Goal: Information Seeking & Learning: Learn about a topic

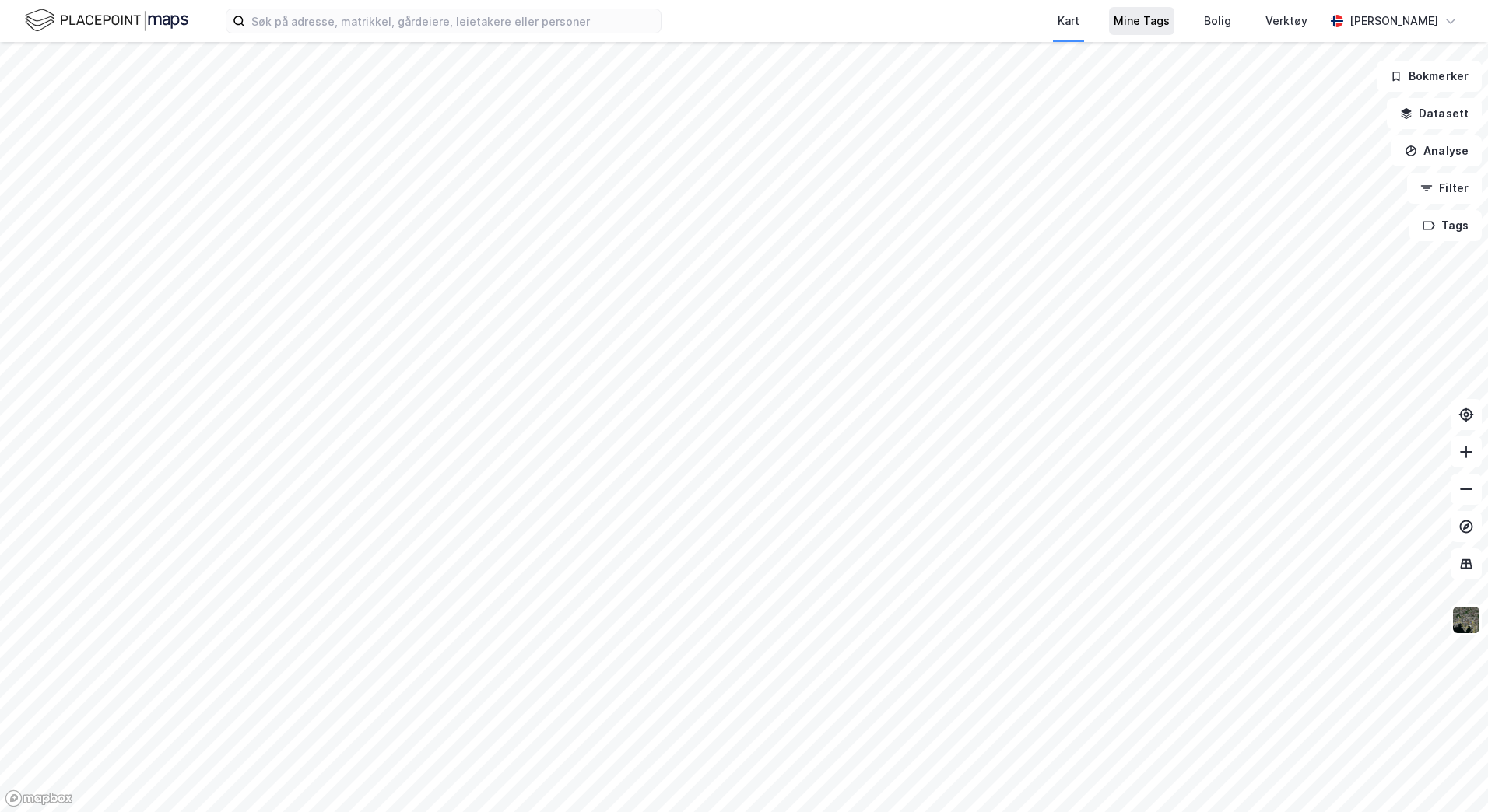
click at [1170, 15] on div "Mine Tags" at bounding box center [1141, 21] width 56 height 19
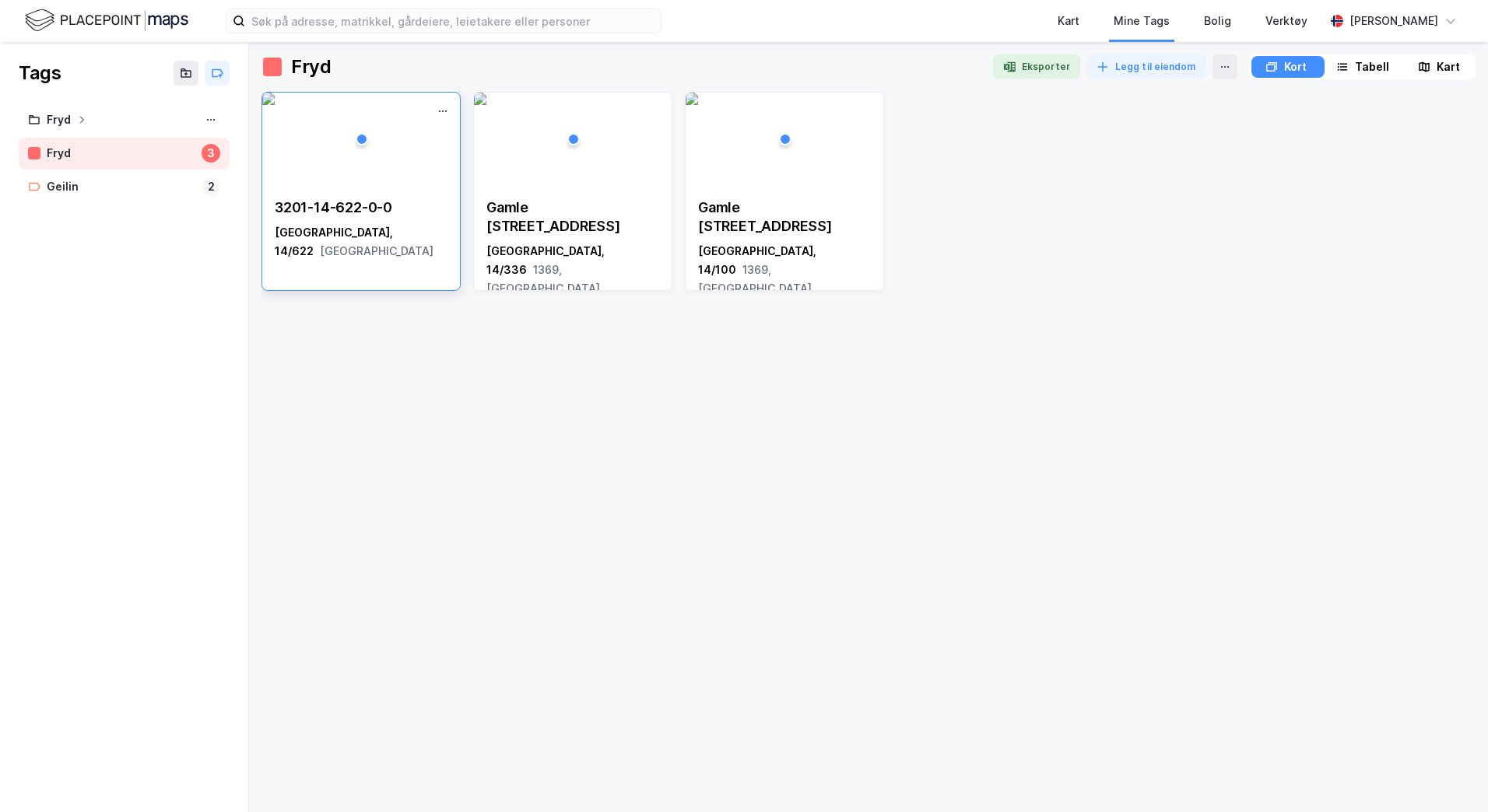
click at [375, 268] on div "3201-14-622-0-0 Bærum, 14/622 Akershus" at bounding box center [361, 191] width 199 height 199
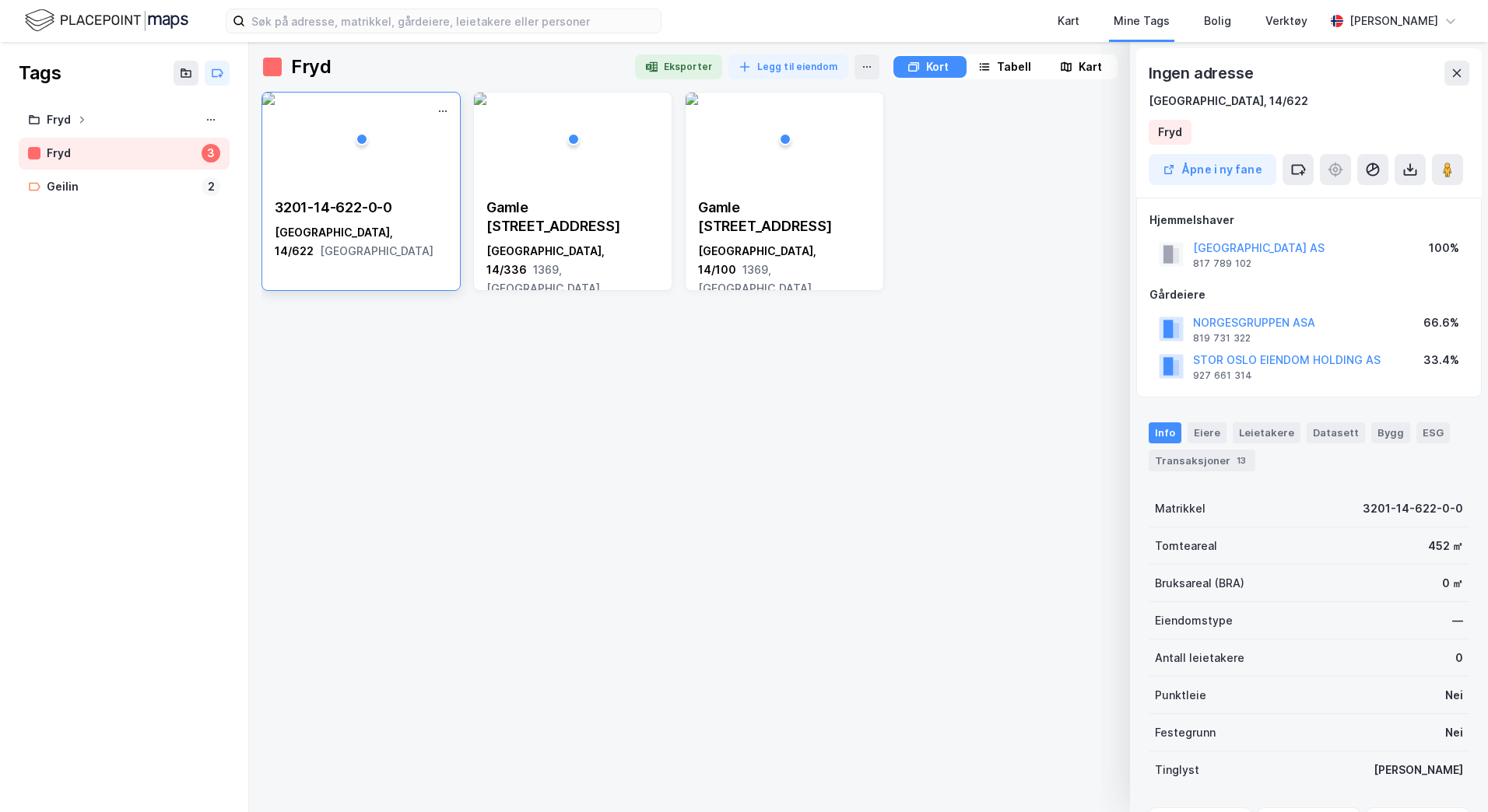
click at [274, 105] on img at bounding box center [268, 99] width 13 height 13
click at [340, 208] on div "3201-14-622-0-0" at bounding box center [360, 207] width 172 height 19
click at [1261, 170] on button "Åpne i ny fane" at bounding box center [1212, 169] width 128 height 31
click at [90, 21] on img at bounding box center [106, 21] width 164 height 27
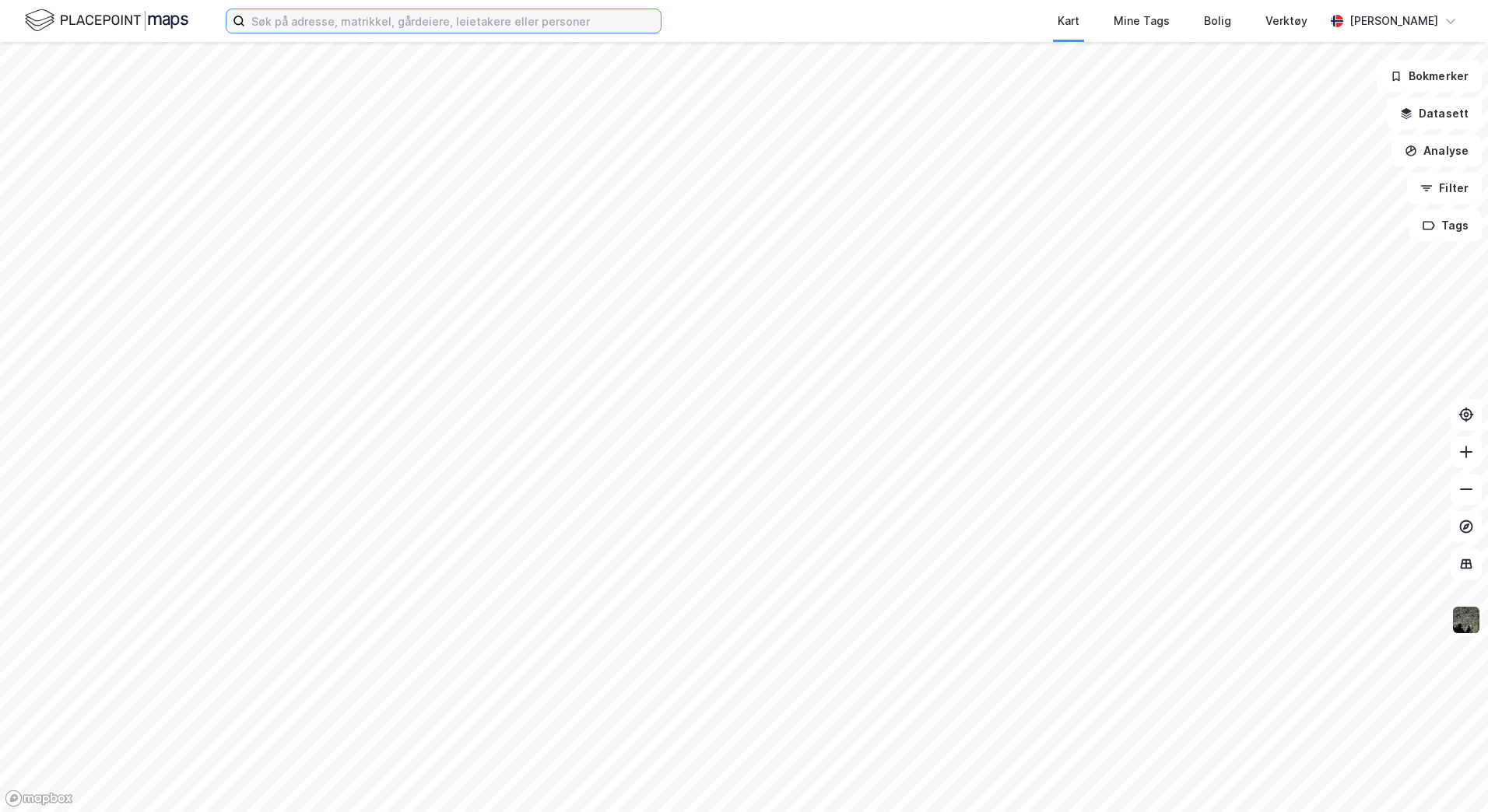
click at [284, 21] on input at bounding box center [452, 21] width 416 height 23
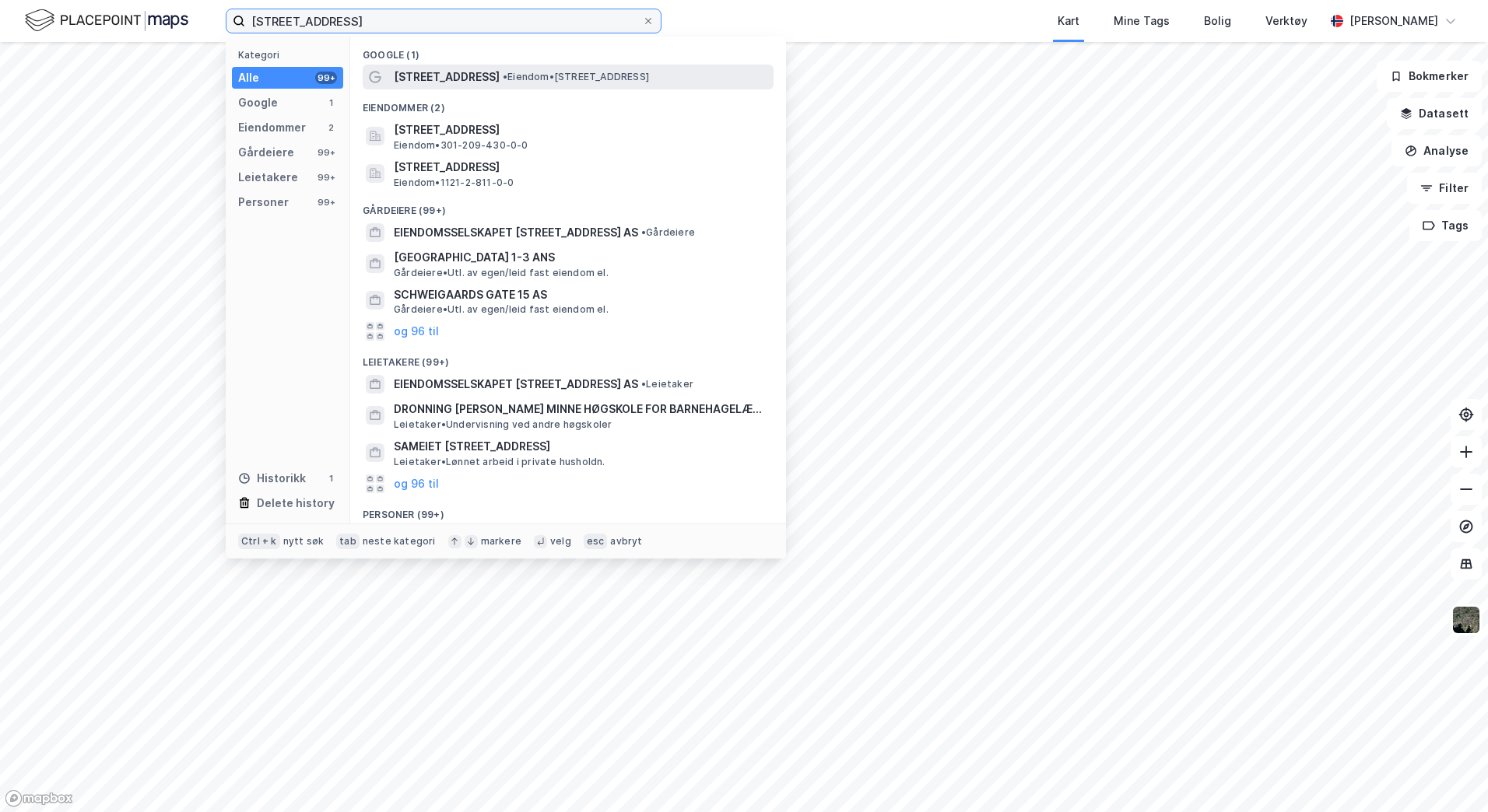
type input "Dronning Mauds gate 15"
click at [459, 76] on span "Dronning Mauds gate 15" at bounding box center [447, 77] width 105 height 19
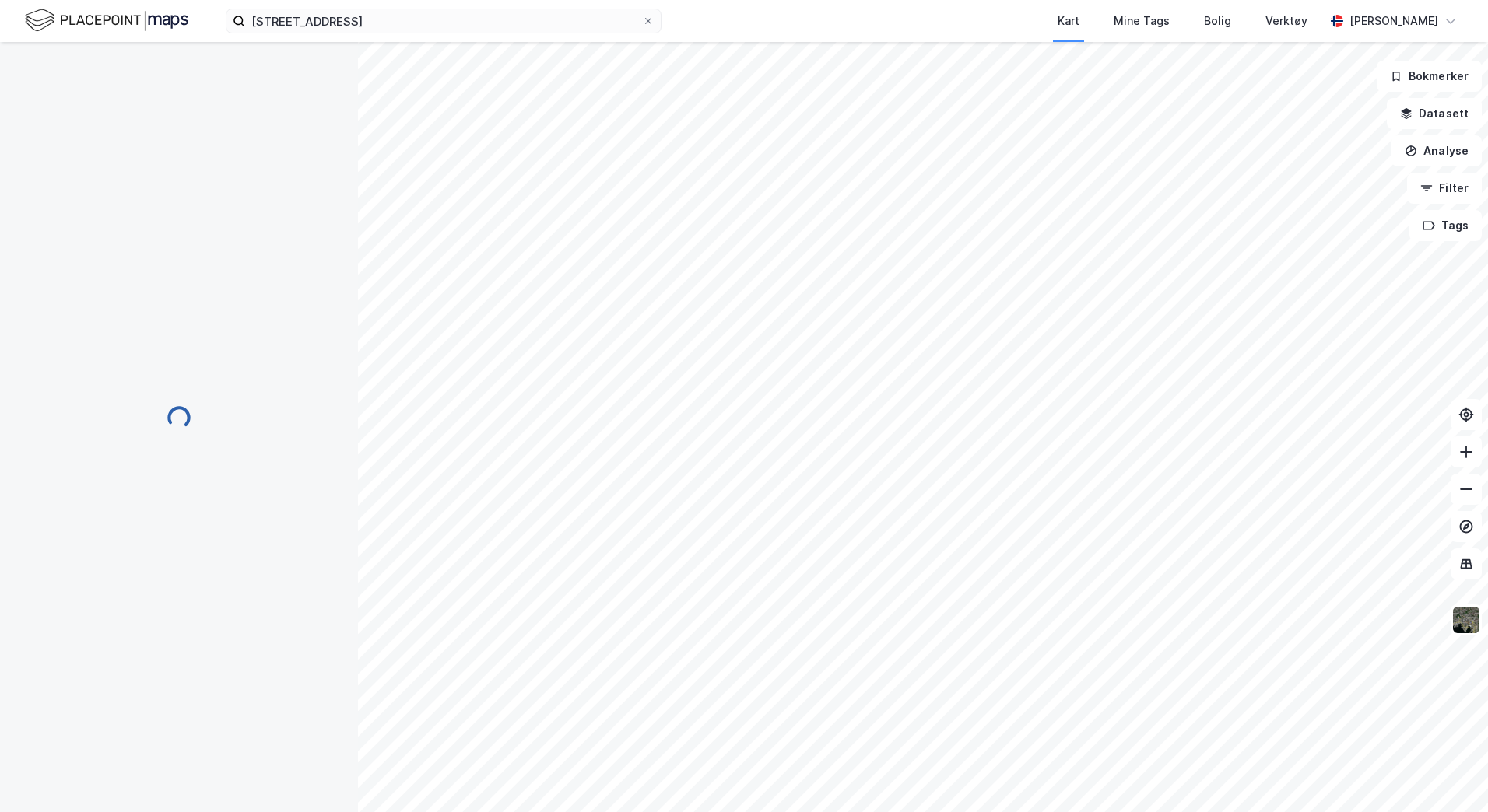
click at [778, 14] on div "Kart Mine Tags Bolig Verktøy" at bounding box center [1030, 21] width 588 height 42
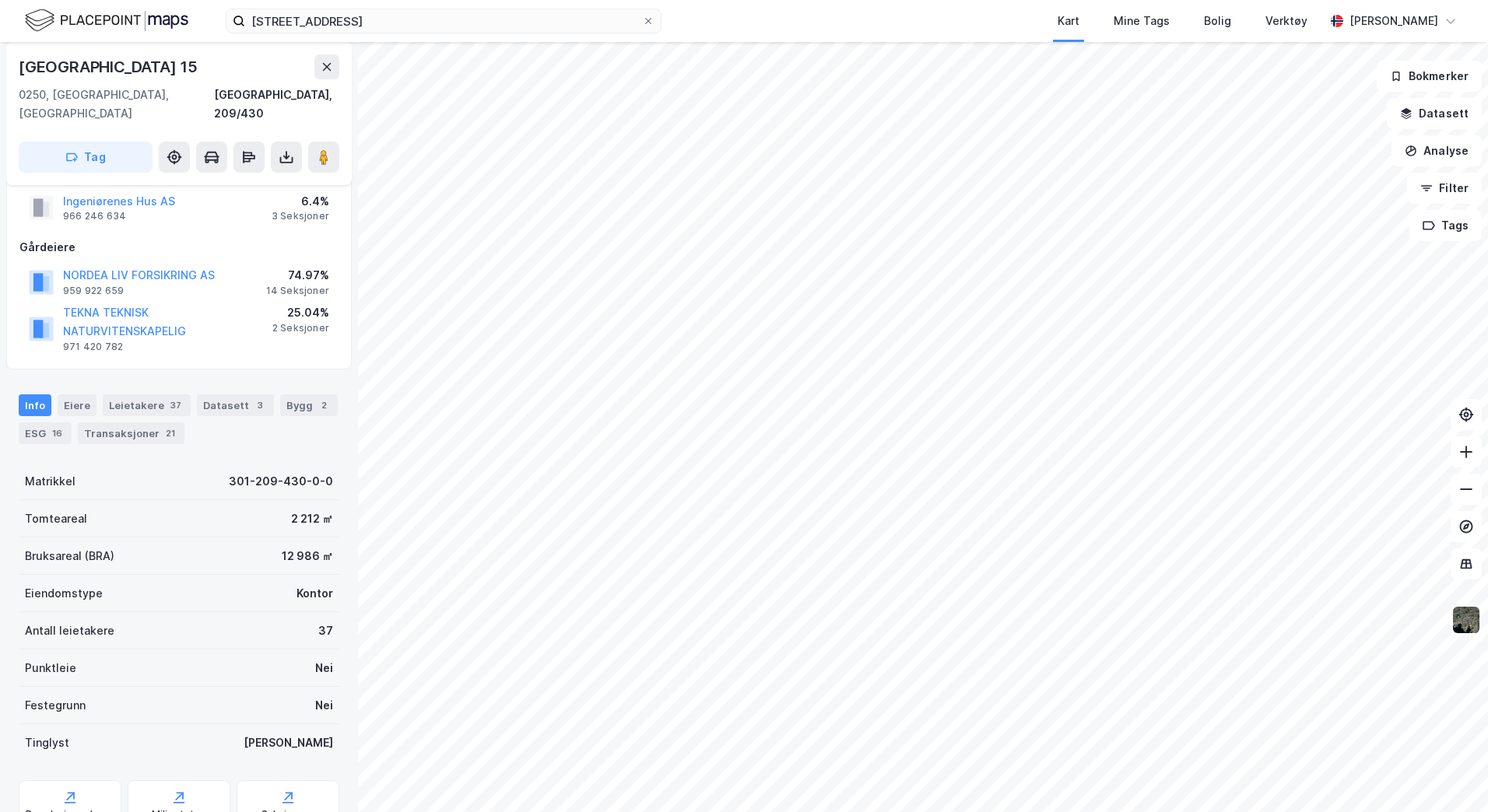
scroll to position [291, 0]
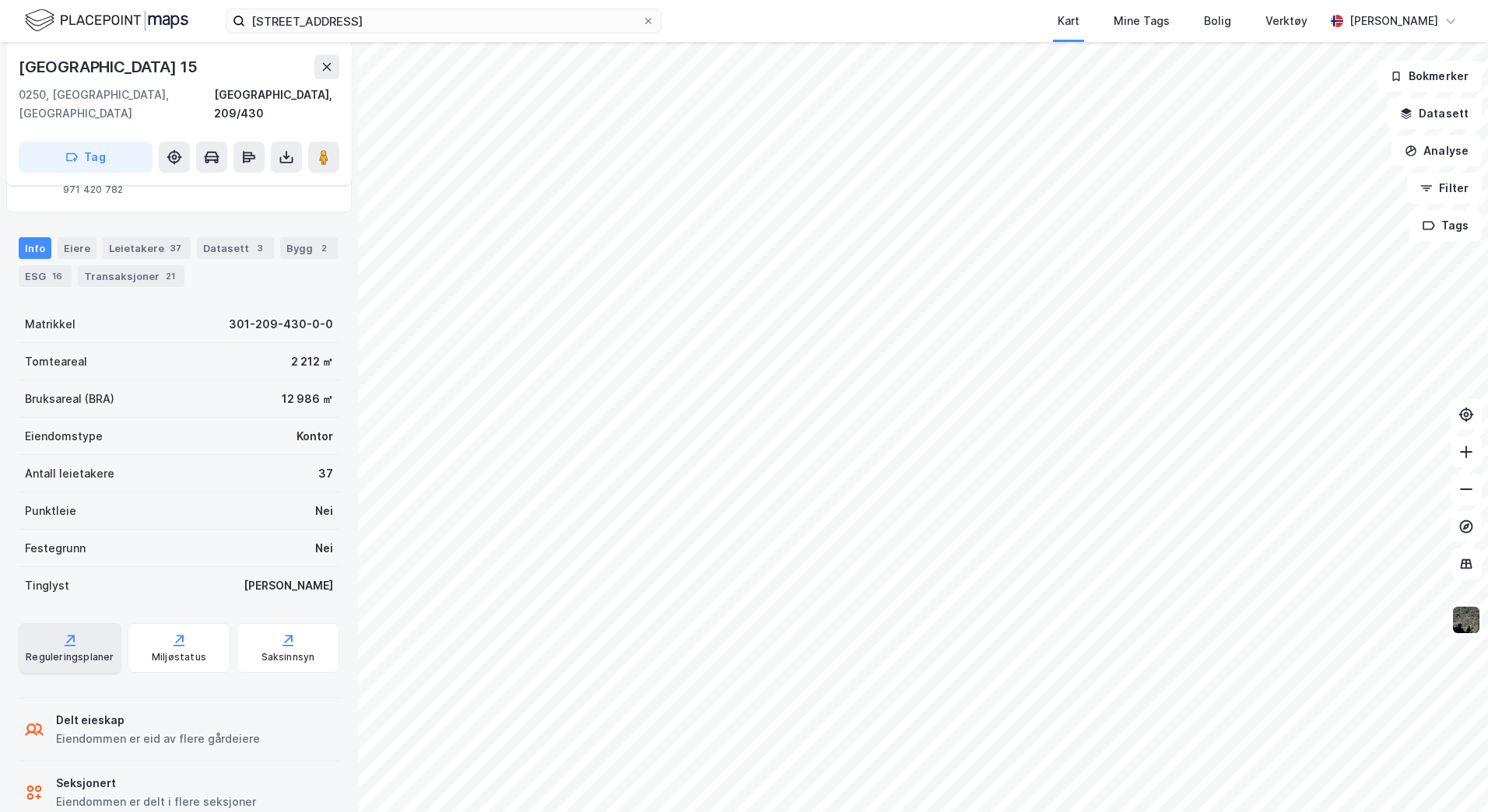
click at [84, 651] on div "Reguleringsplaner" at bounding box center [70, 657] width 88 height 13
drag, startPoint x: 340, startPoint y: 94, endPoint x: 292, endPoint y: 94, distance: 48.0
click at [292, 94] on div "Dronning Mauds Gate 15 0250, Oslo, Oslo Oslo, 209/430 Tag" at bounding box center [179, 113] width 346 height 143
copy div "209/430"
click at [282, 147] on button at bounding box center [286, 156] width 31 height 31
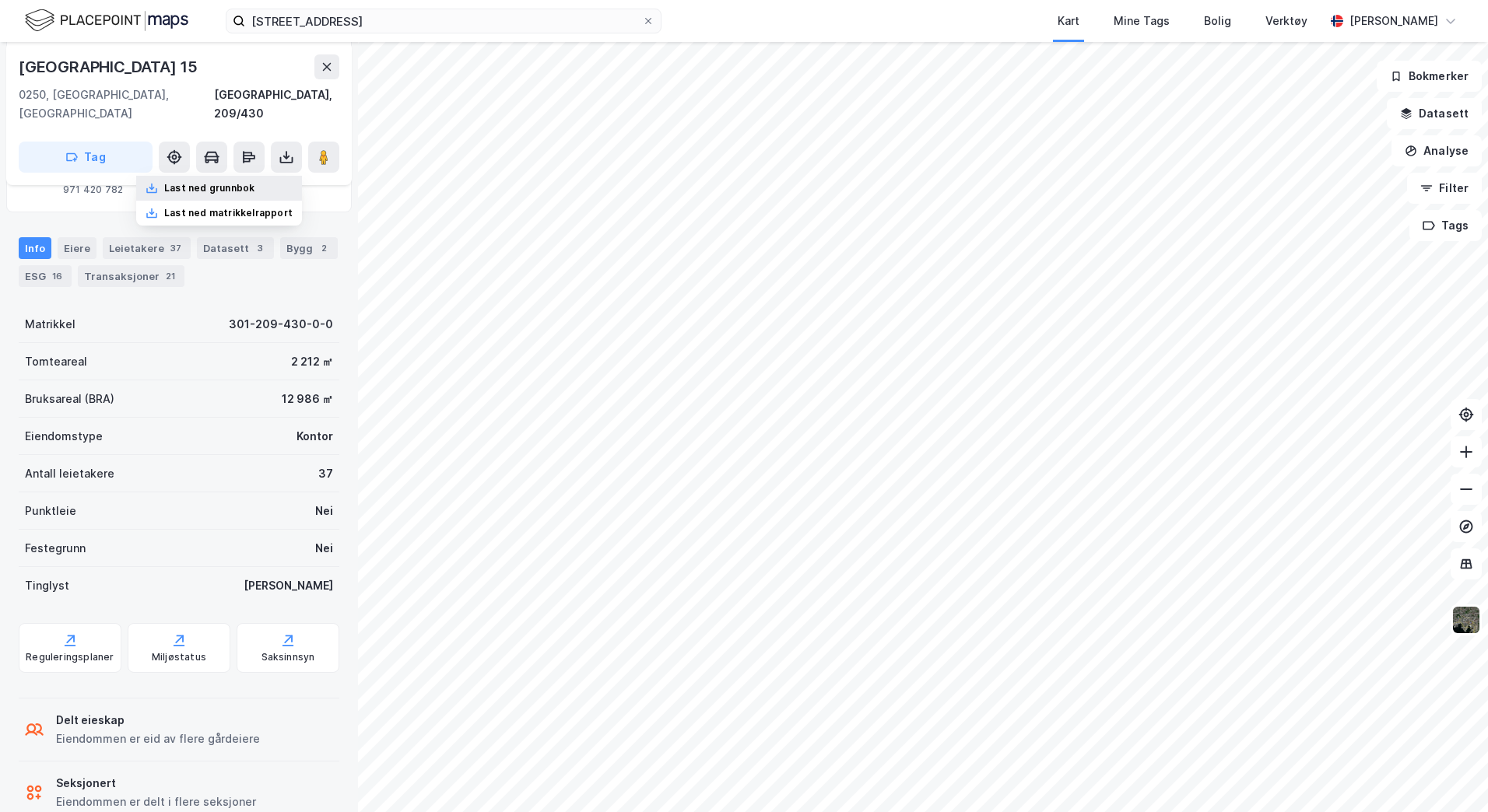
click at [220, 182] on div "Last ned grunnbok" at bounding box center [209, 188] width 90 height 13
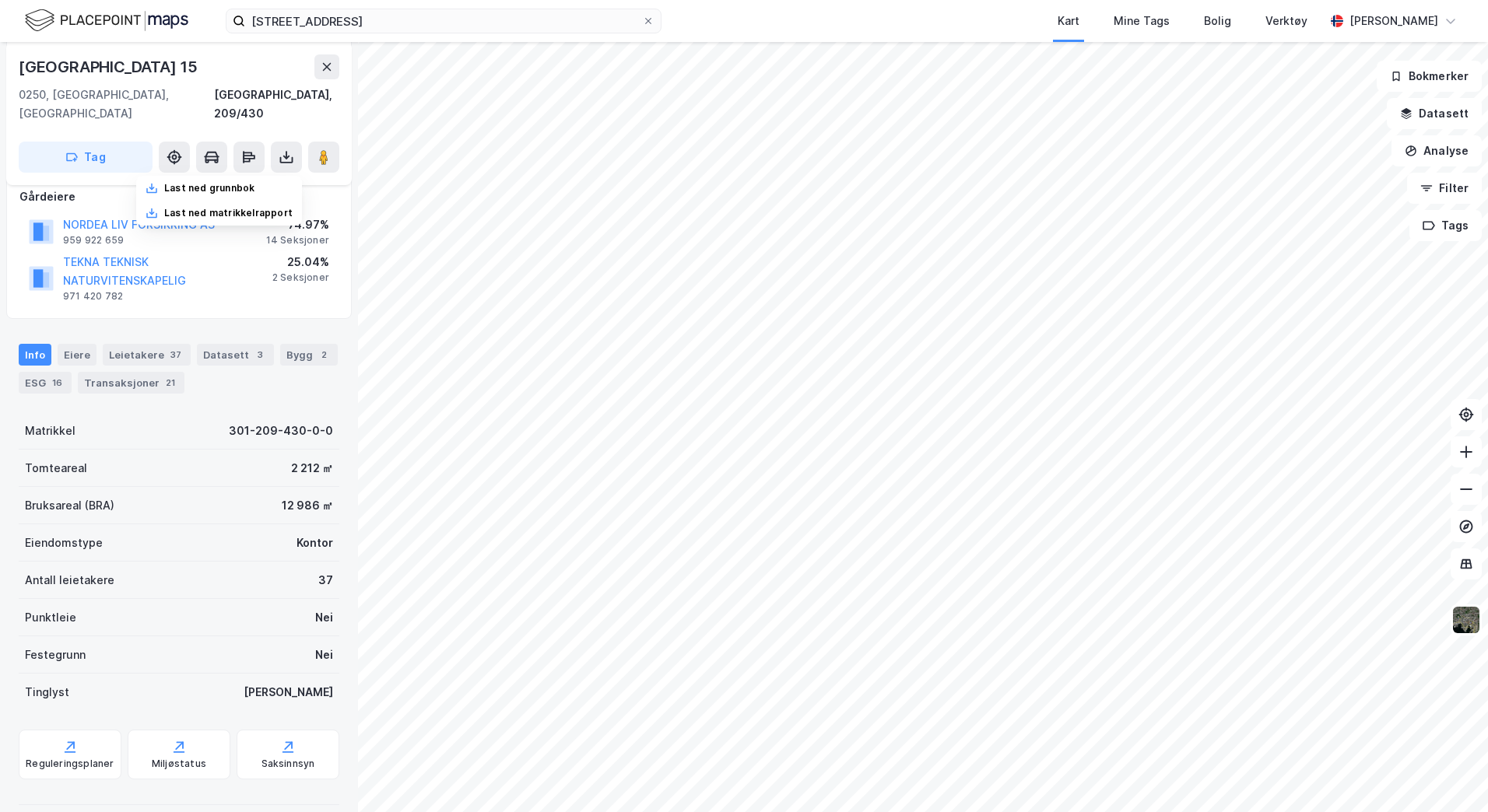
scroll to position [0, 0]
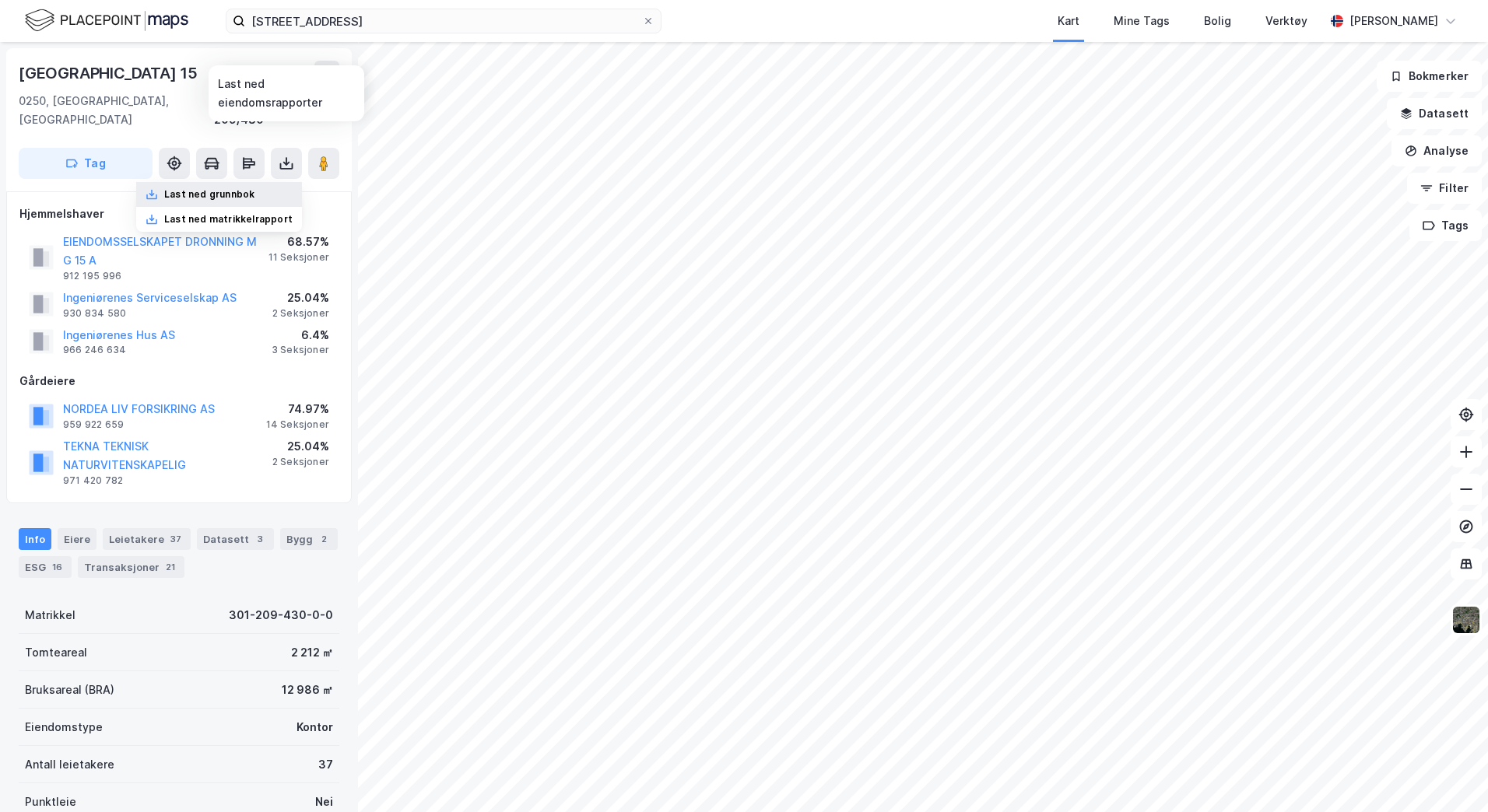
click at [255, 188] on div "Last ned grunnbok" at bounding box center [209, 195] width 90 height 13
click at [65, 528] on div "Eiere" at bounding box center [77, 539] width 39 height 21
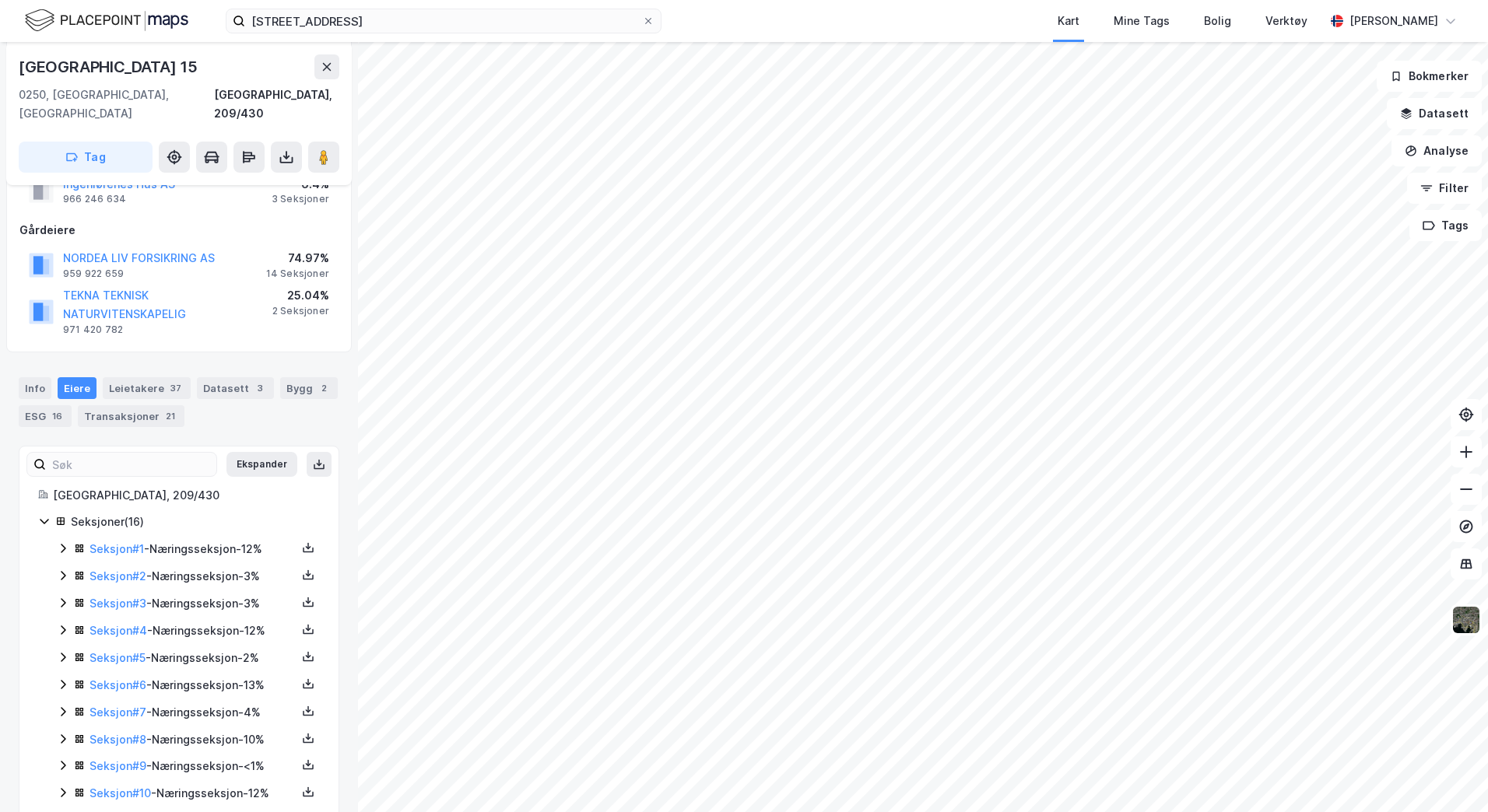
scroll to position [73, 0]
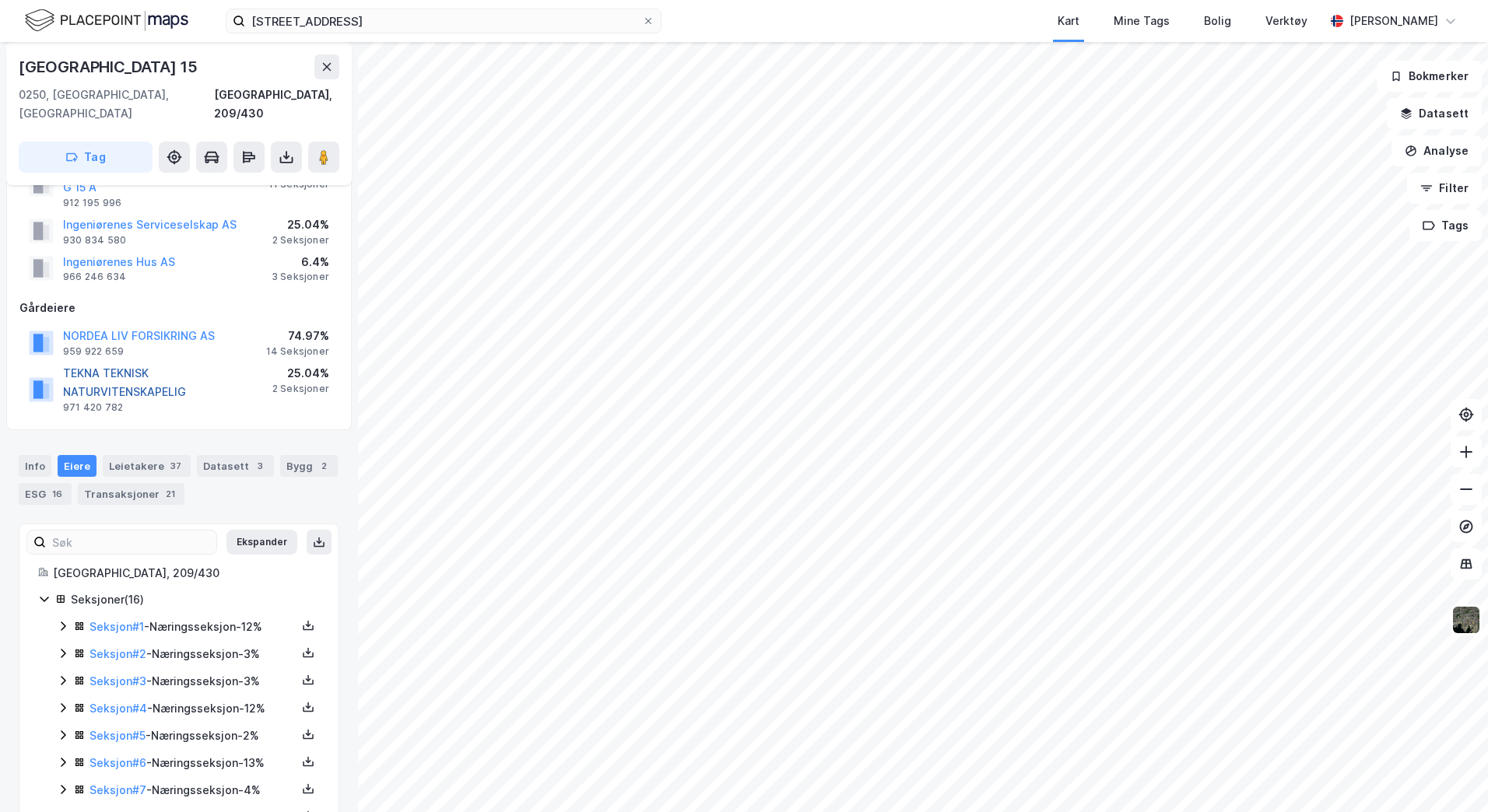
click at [0, 0] on button "TEKNA TEKNISK NATURVITENSKAPELIG" at bounding box center [0, 0] width 0 height 0
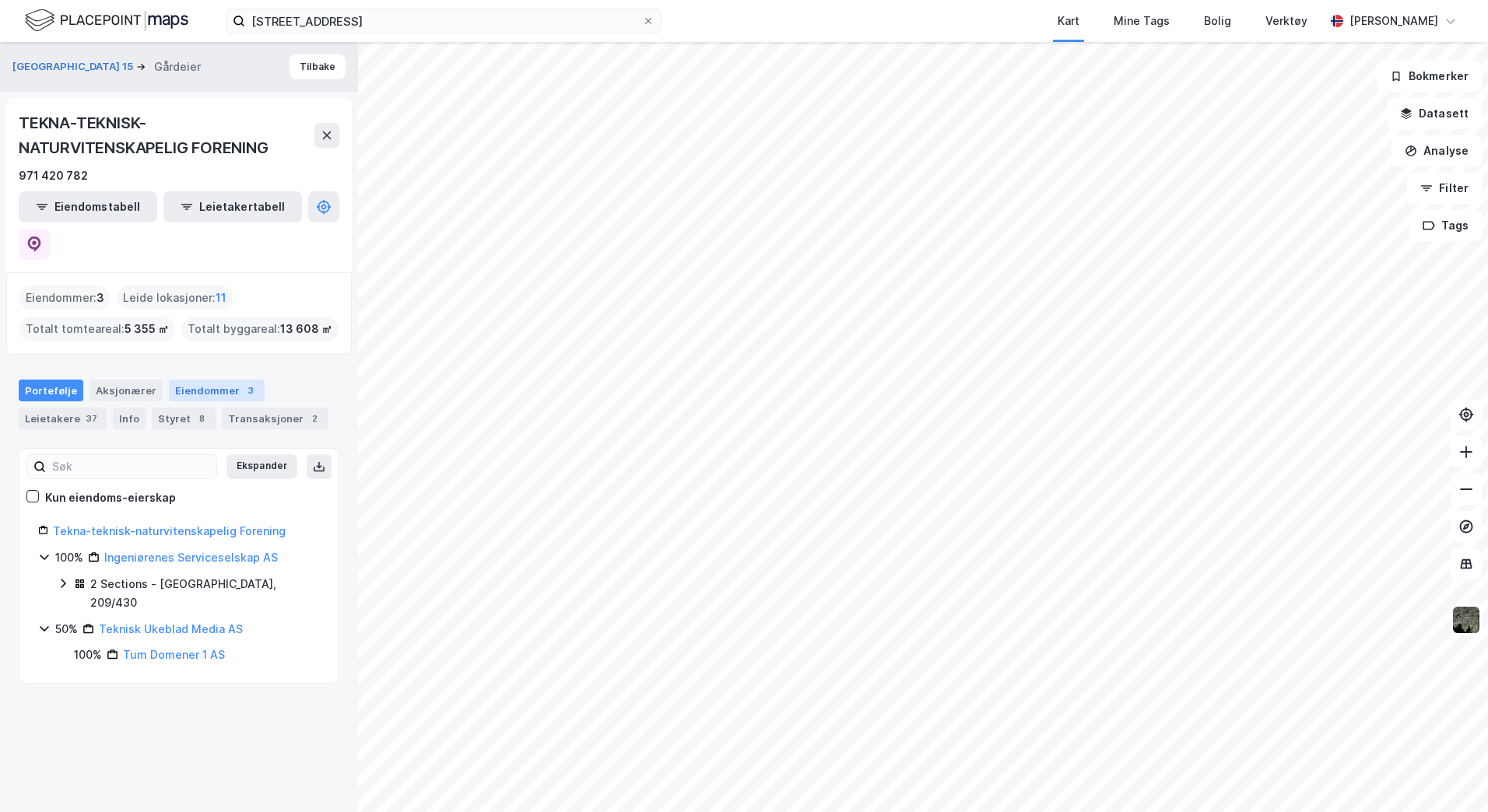
click at [226, 380] on div "Eiendommer 3" at bounding box center [216, 390] width 96 height 21
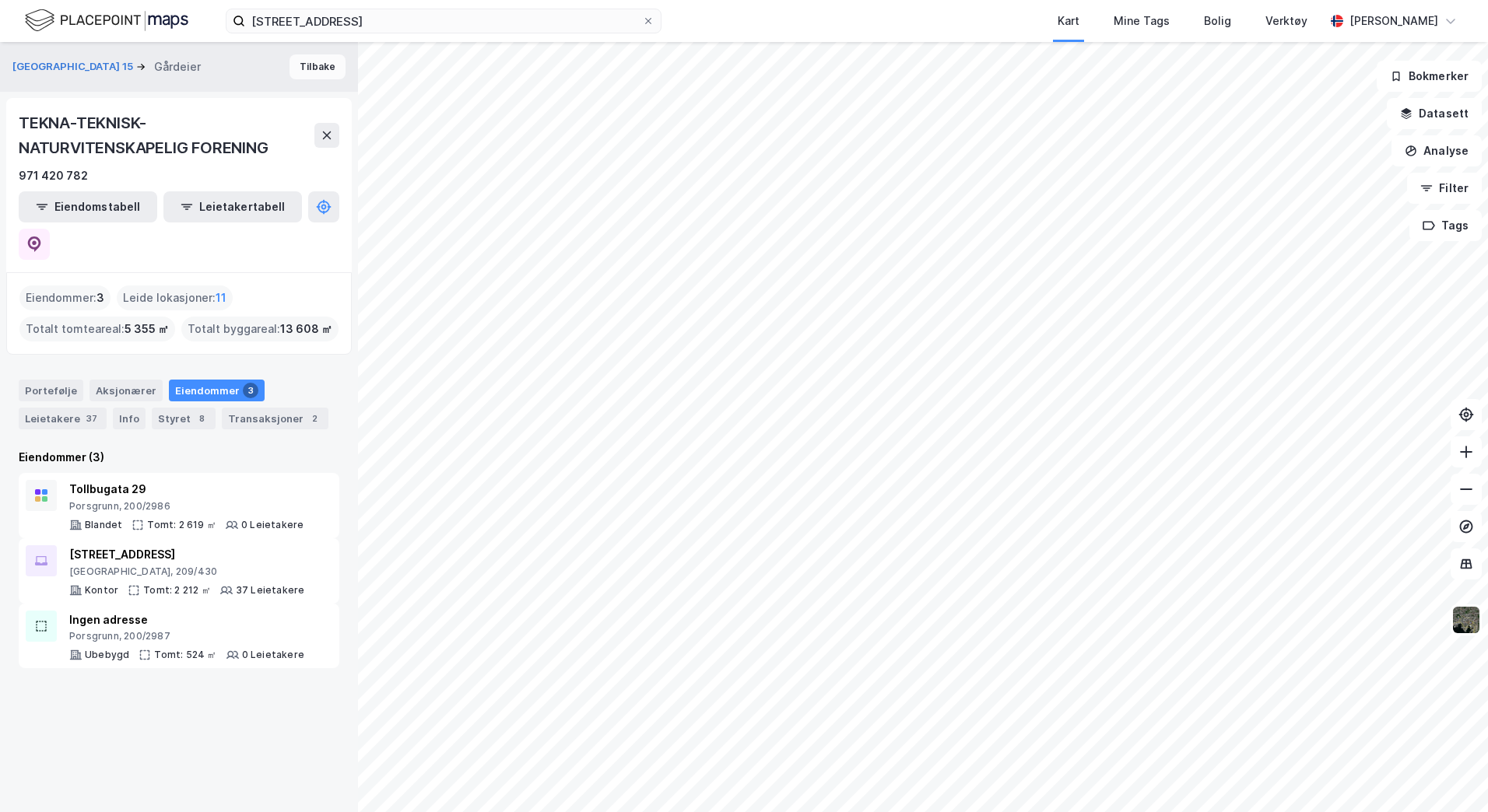
click at [305, 73] on button "Tilbake" at bounding box center [317, 67] width 56 height 25
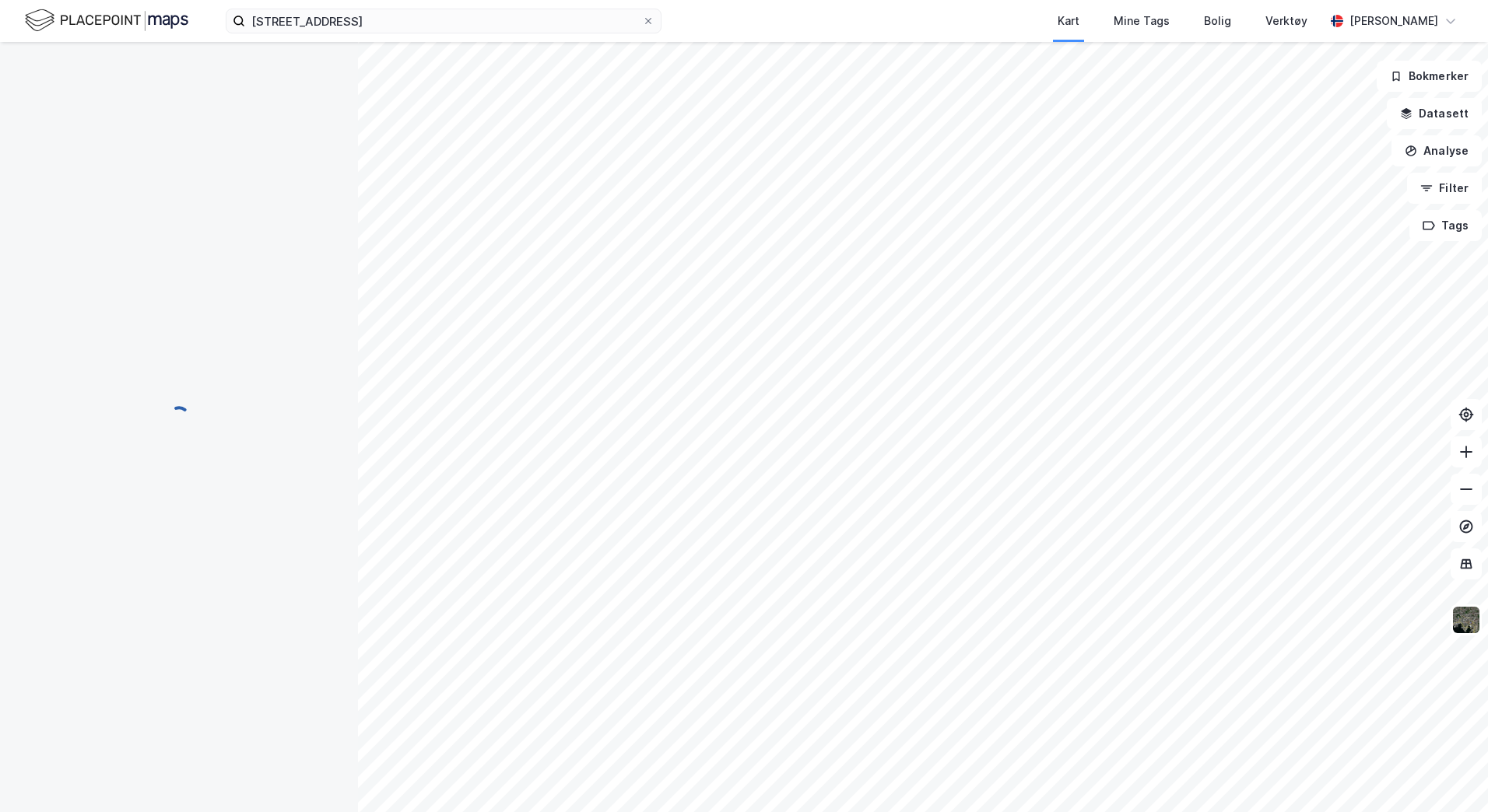
scroll to position [73, 0]
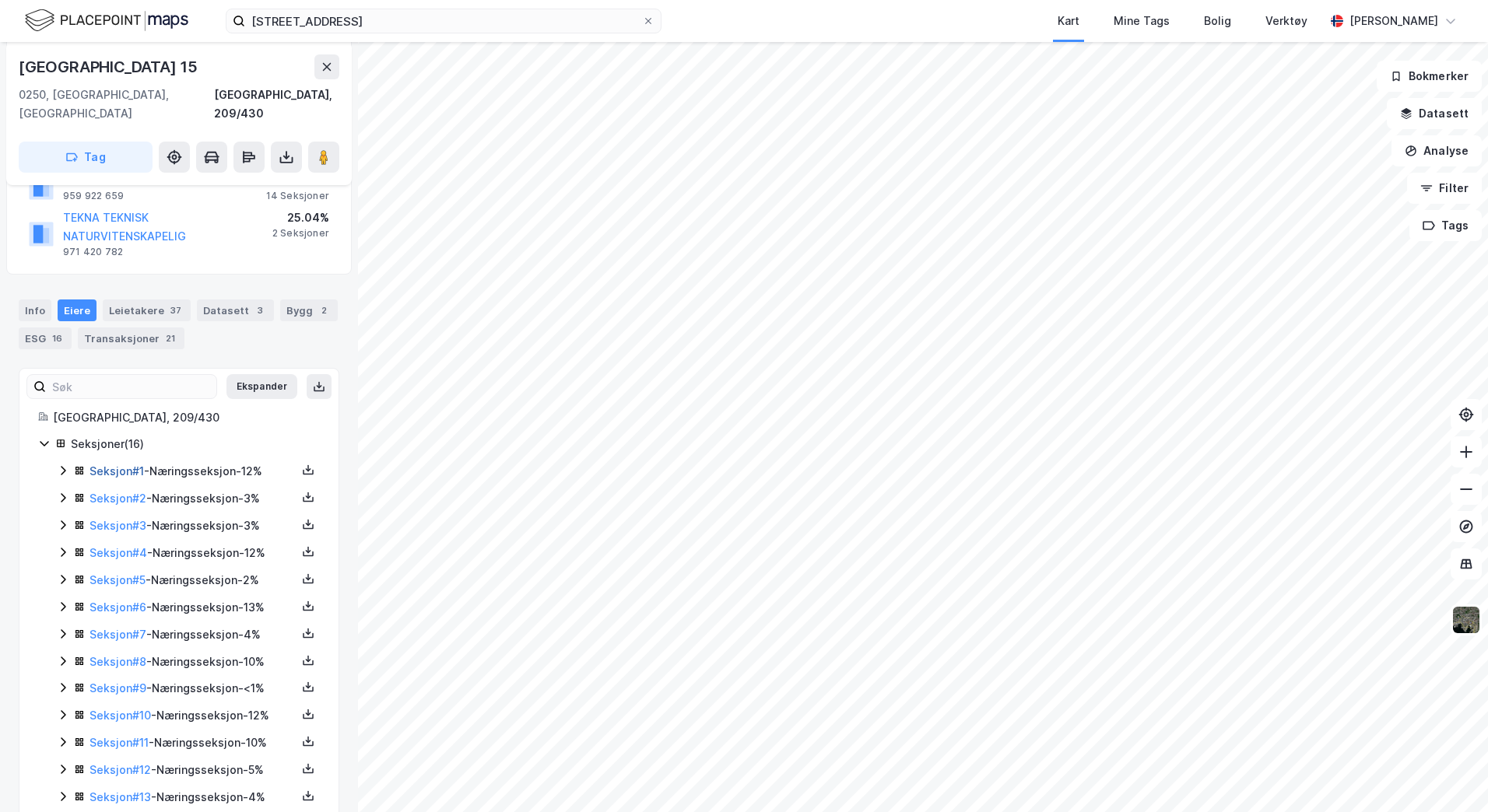
click at [126, 465] on link "Seksjon # 1" at bounding box center [116, 471] width 55 height 13
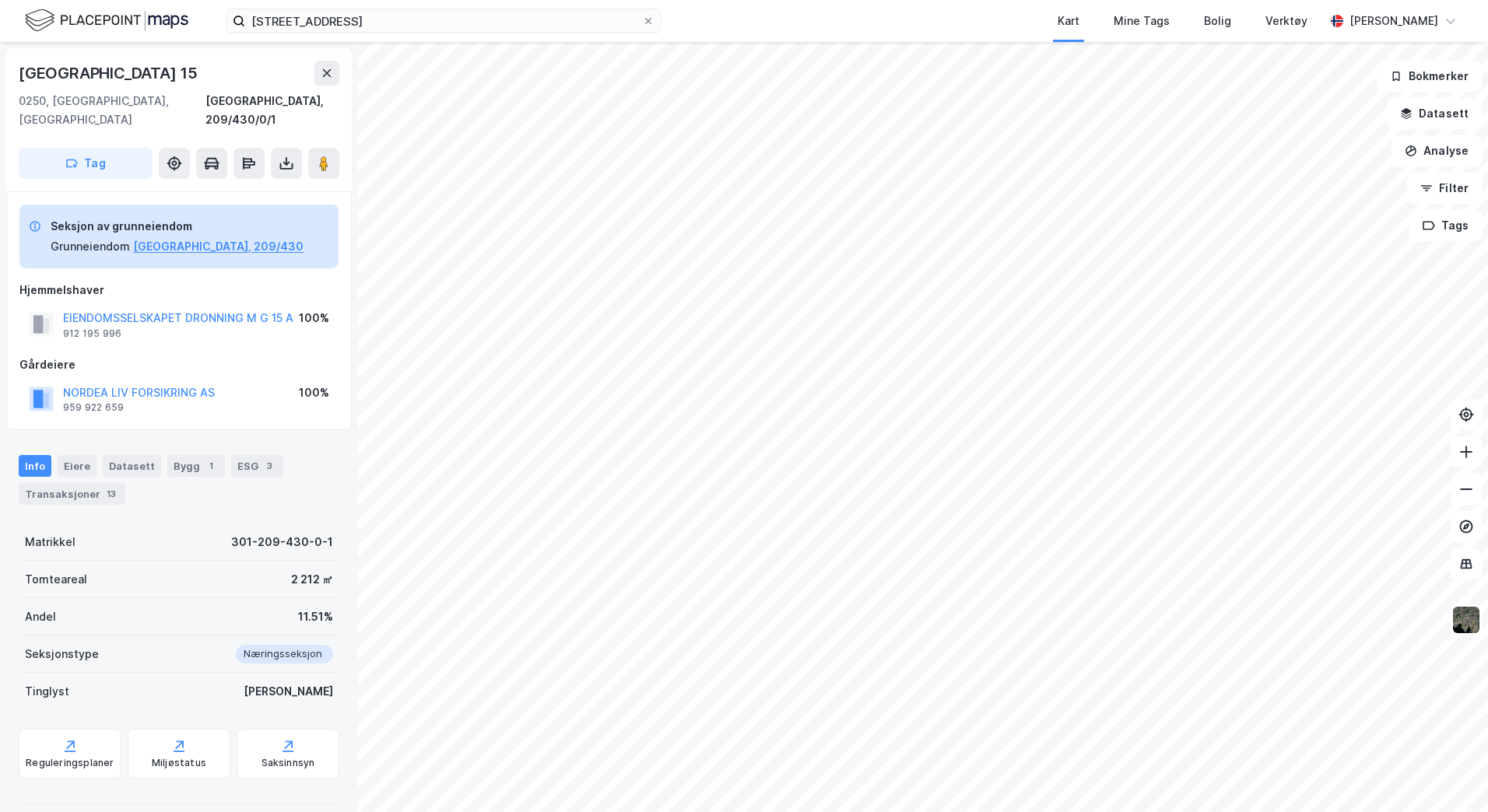
scroll to position [48, 0]
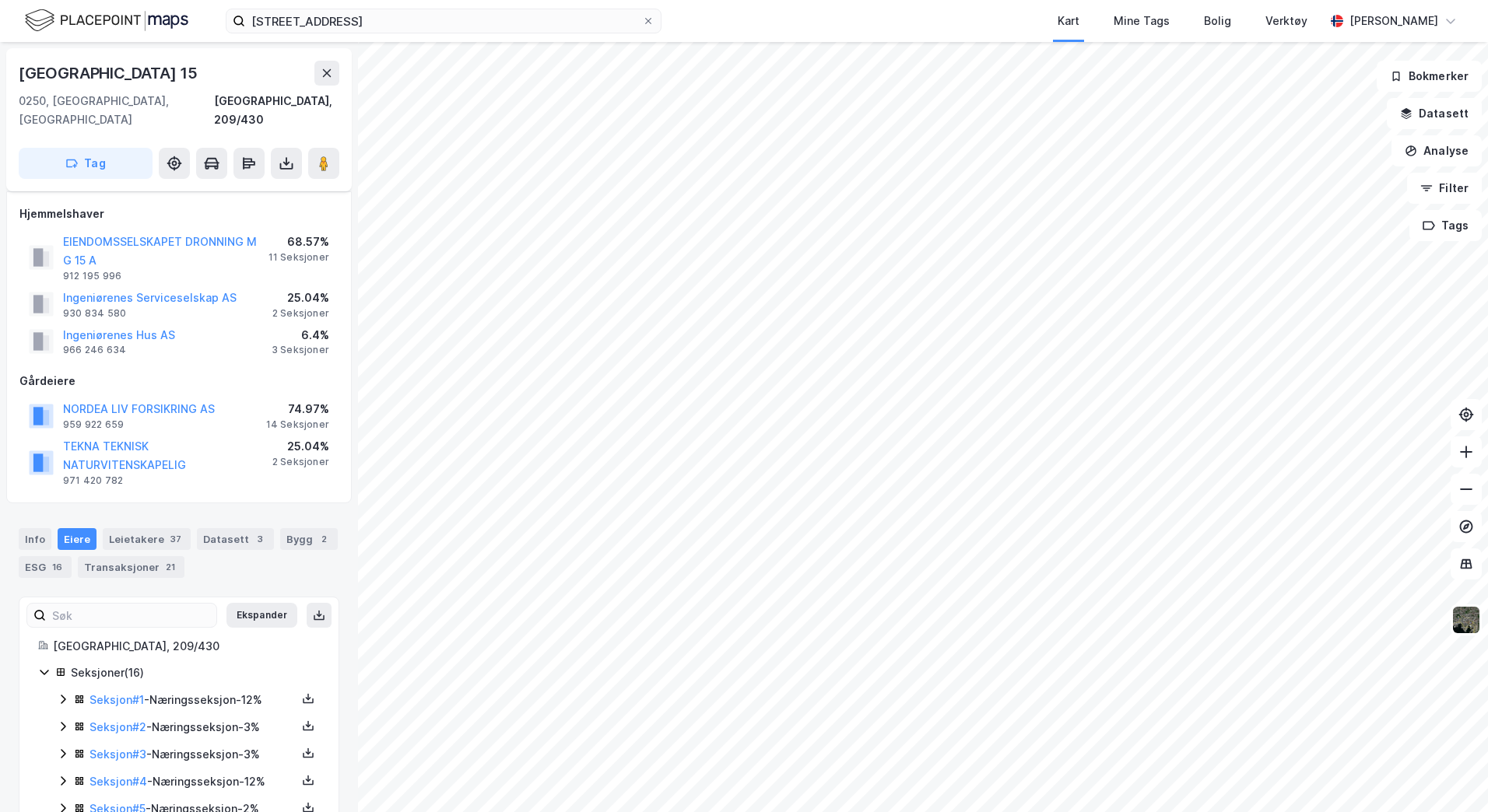
scroll to position [48, 0]
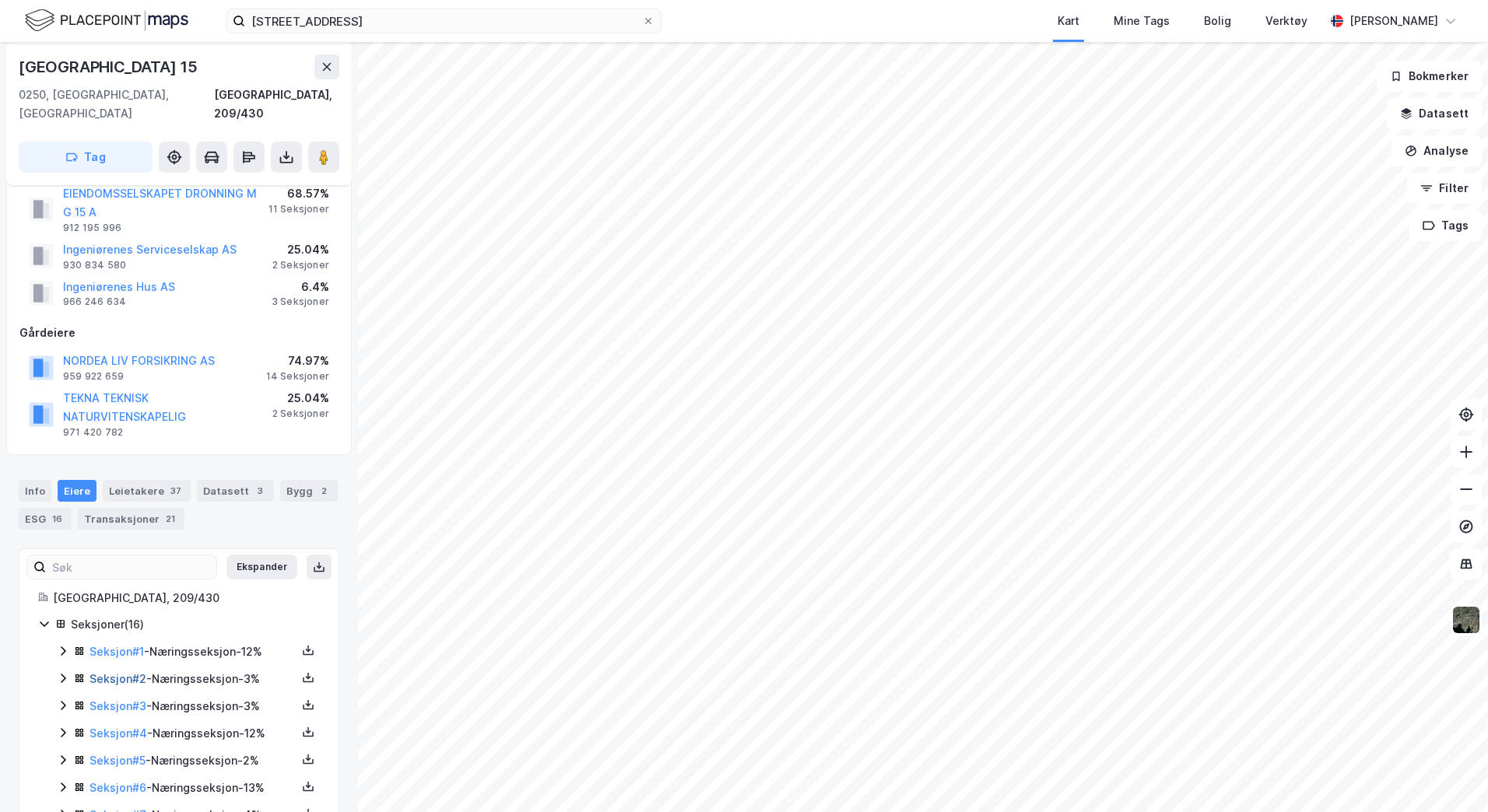
click at [122, 672] on link "Seksjon # 2" at bounding box center [118, 678] width 57 height 13
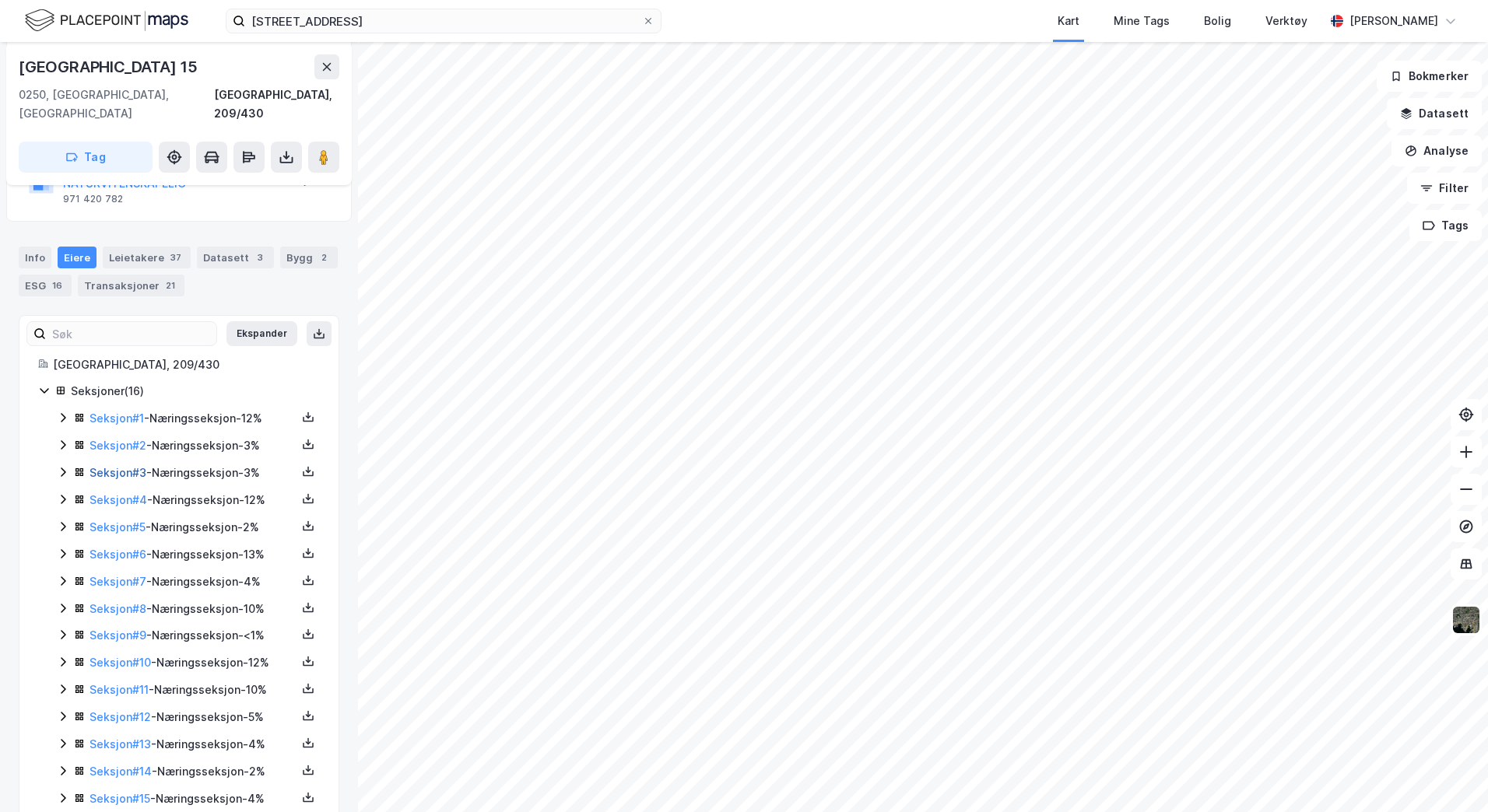
click at [123, 466] on link "Seksjon # 3" at bounding box center [118, 473] width 57 height 13
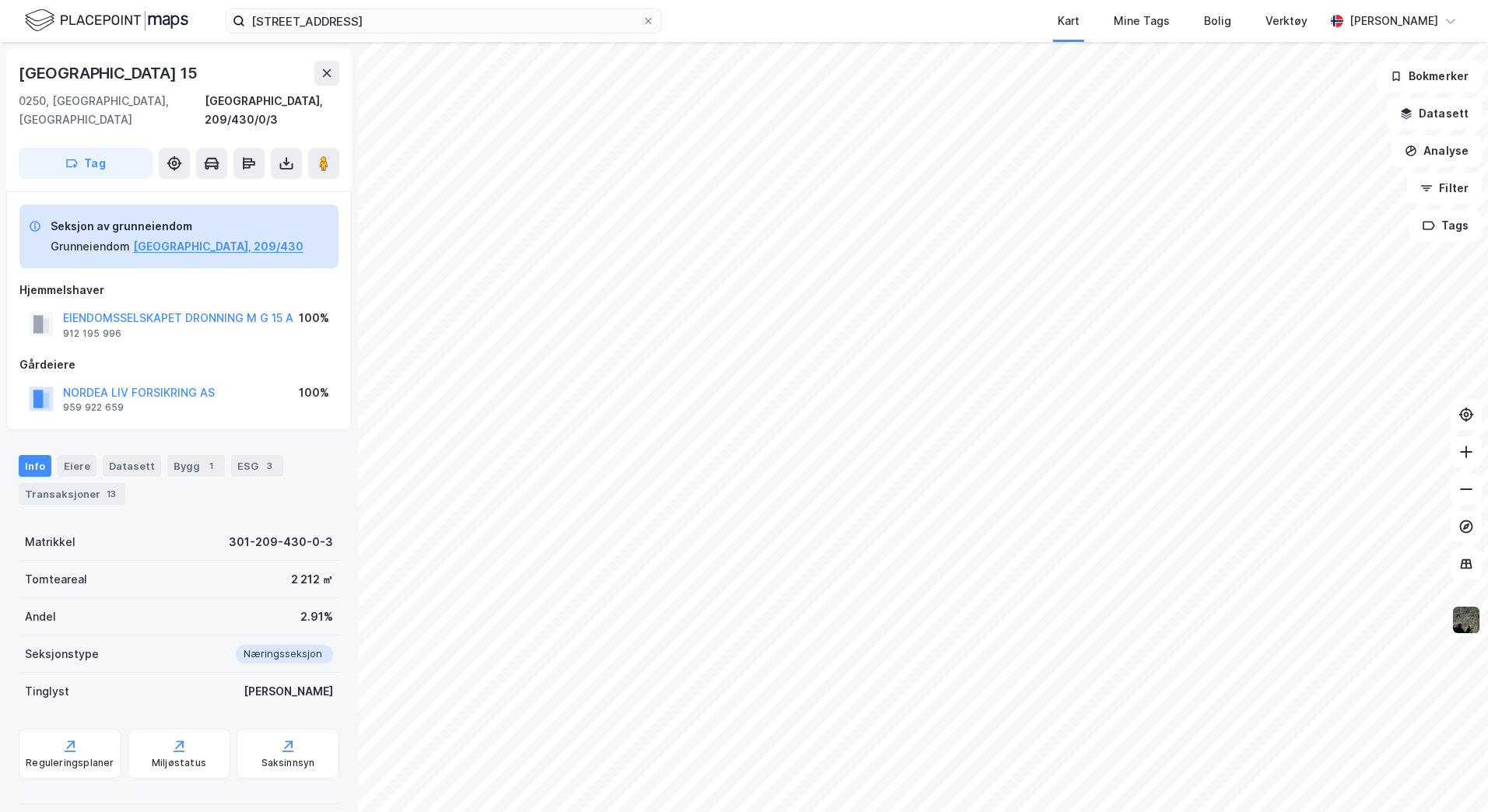
scroll to position [48, 0]
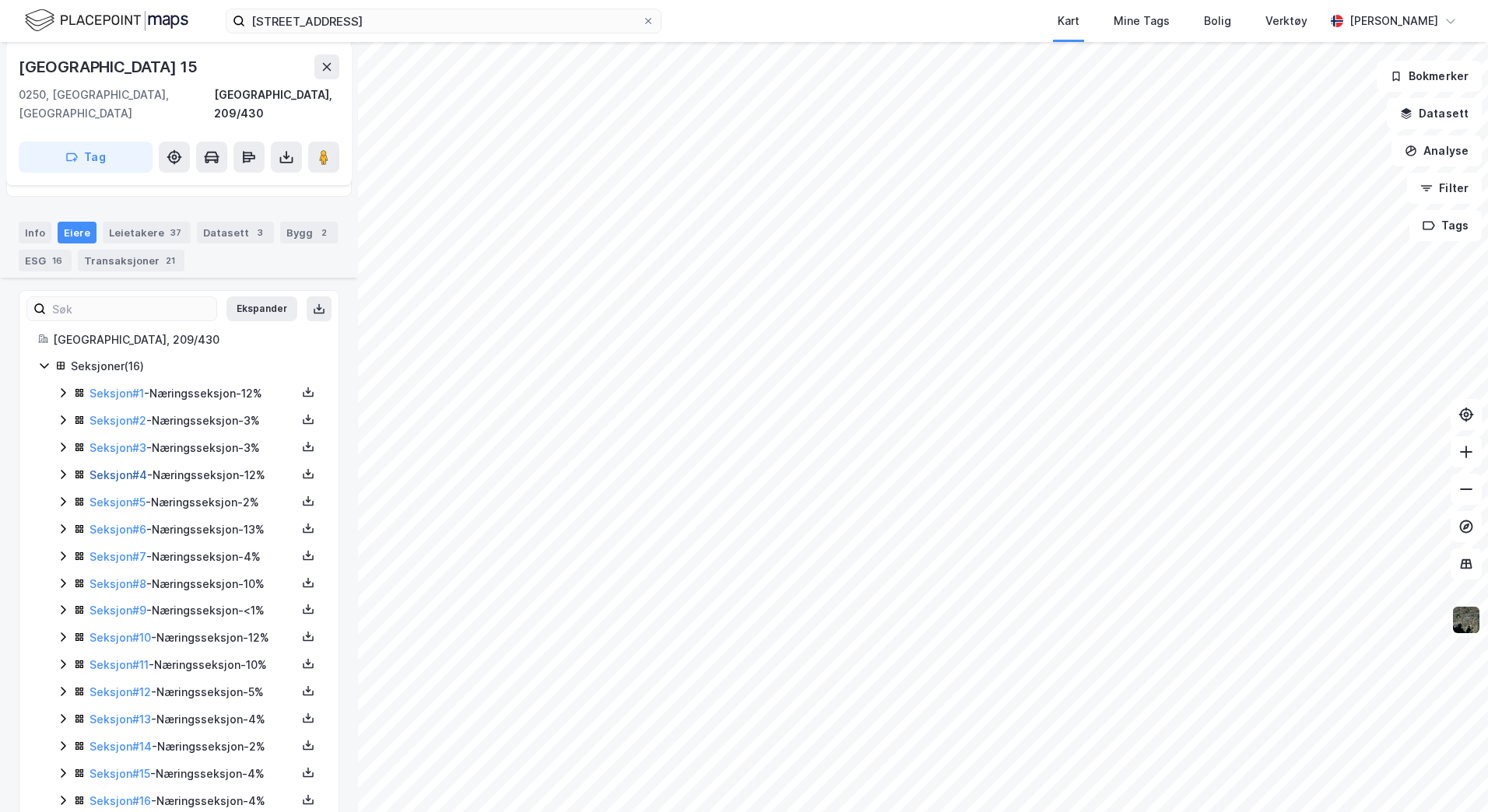
click at [136, 468] on link "Seksjon # 4" at bounding box center [118, 474] width 57 height 13
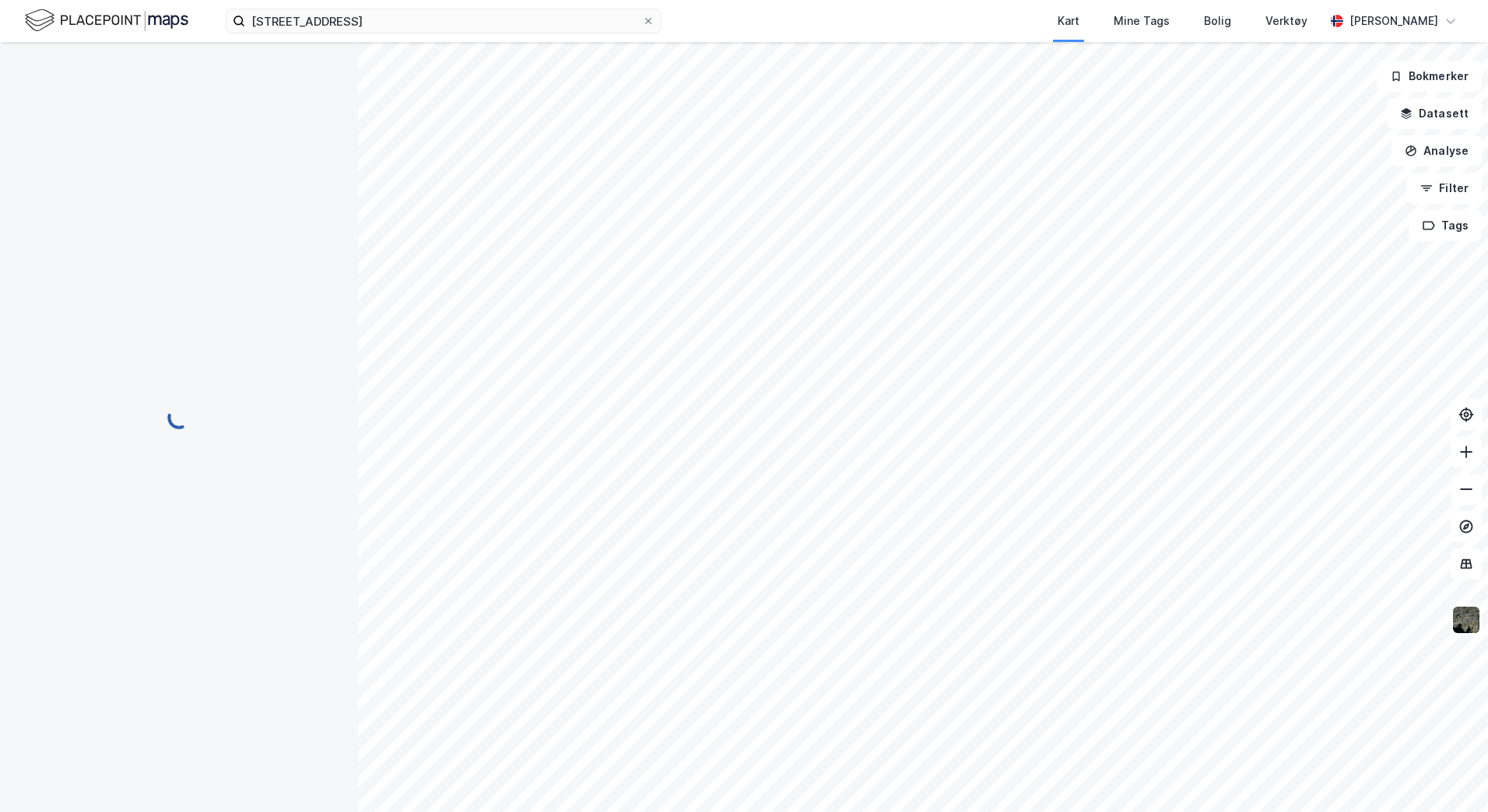
scroll to position [48, 0]
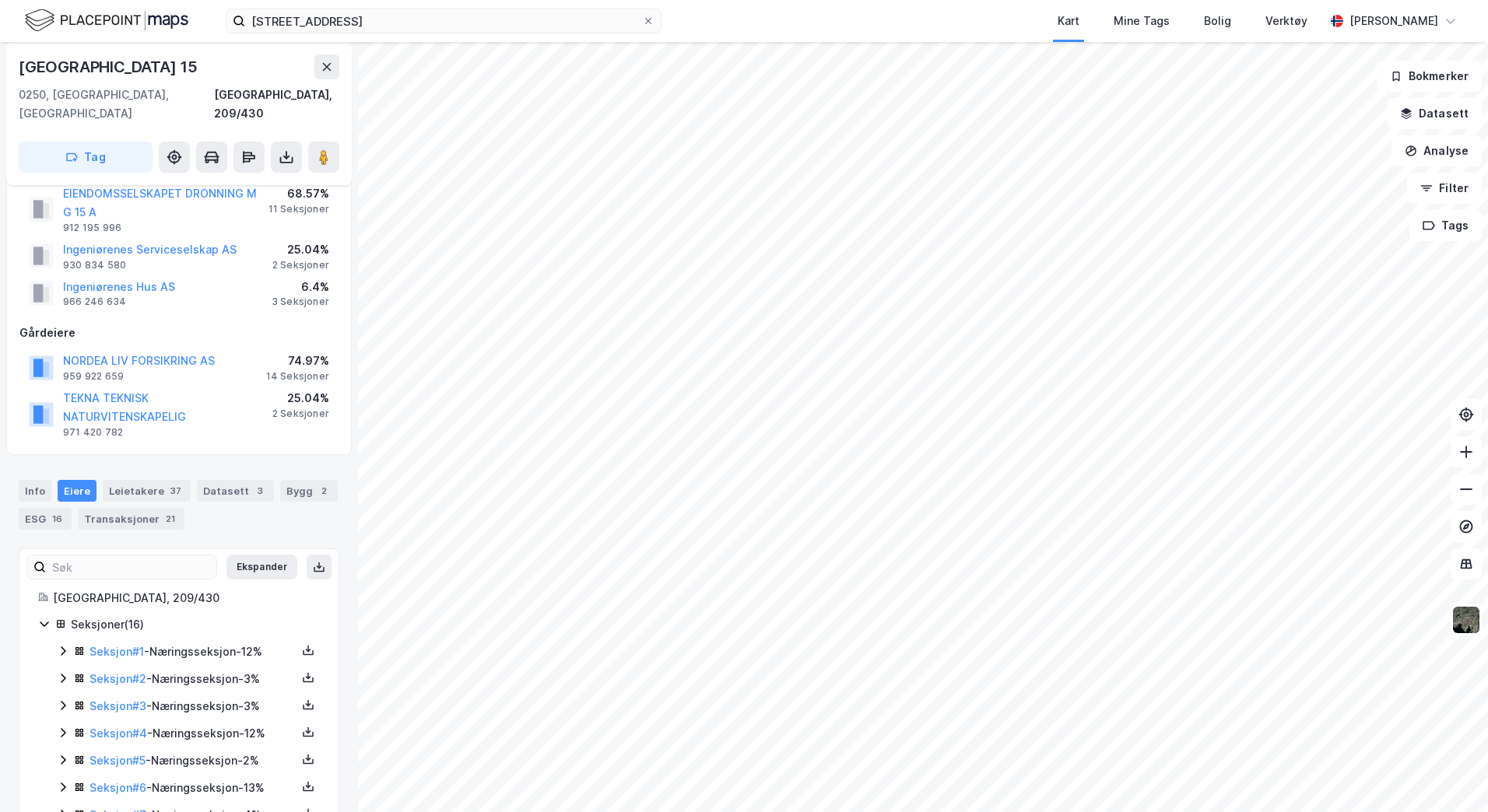
click at [123, 724] on div "Seksjon # 4 - Næringsseksjon - 12%" at bounding box center [193, 733] width 207 height 19
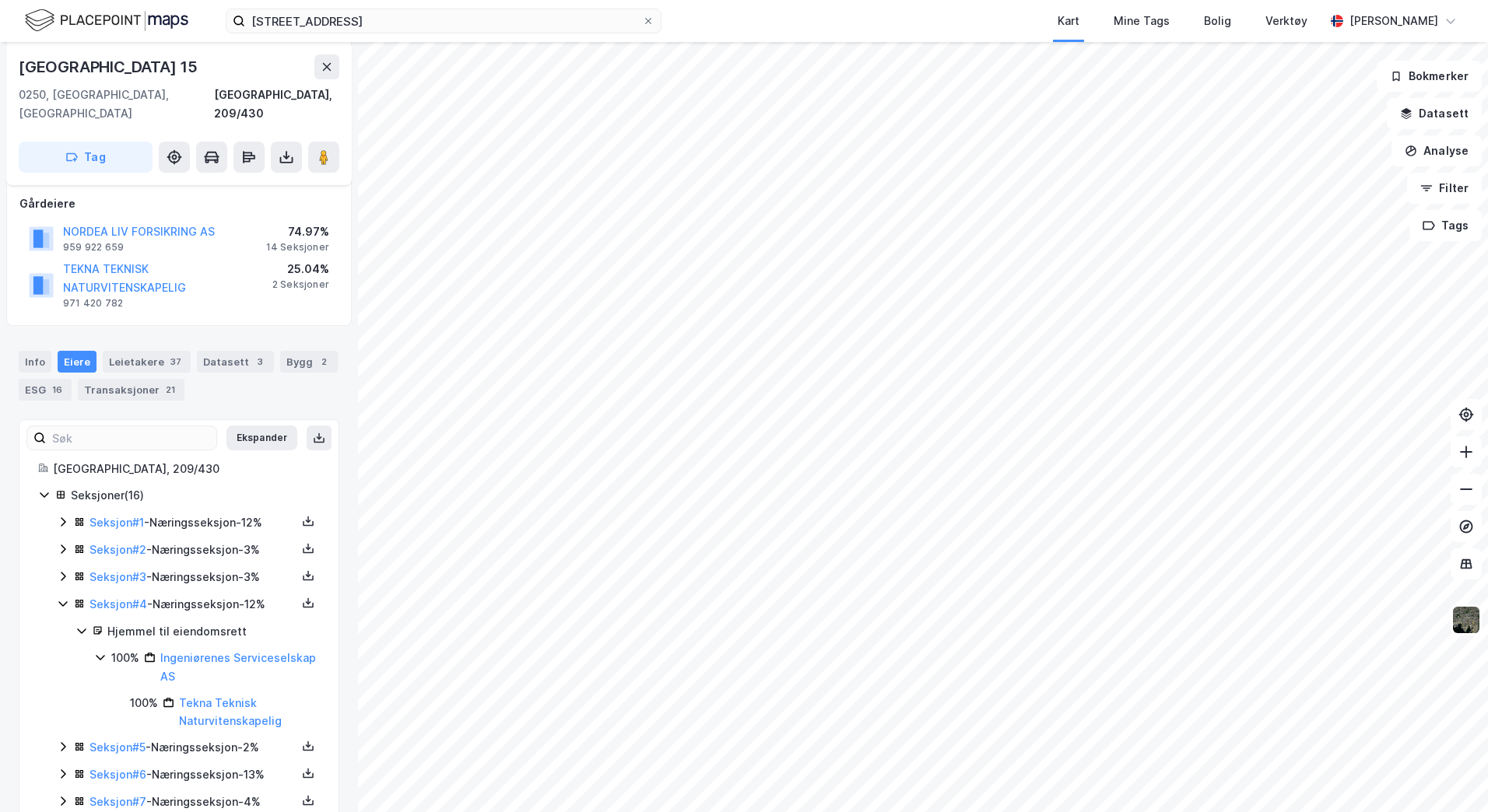
scroll to position [204, 0]
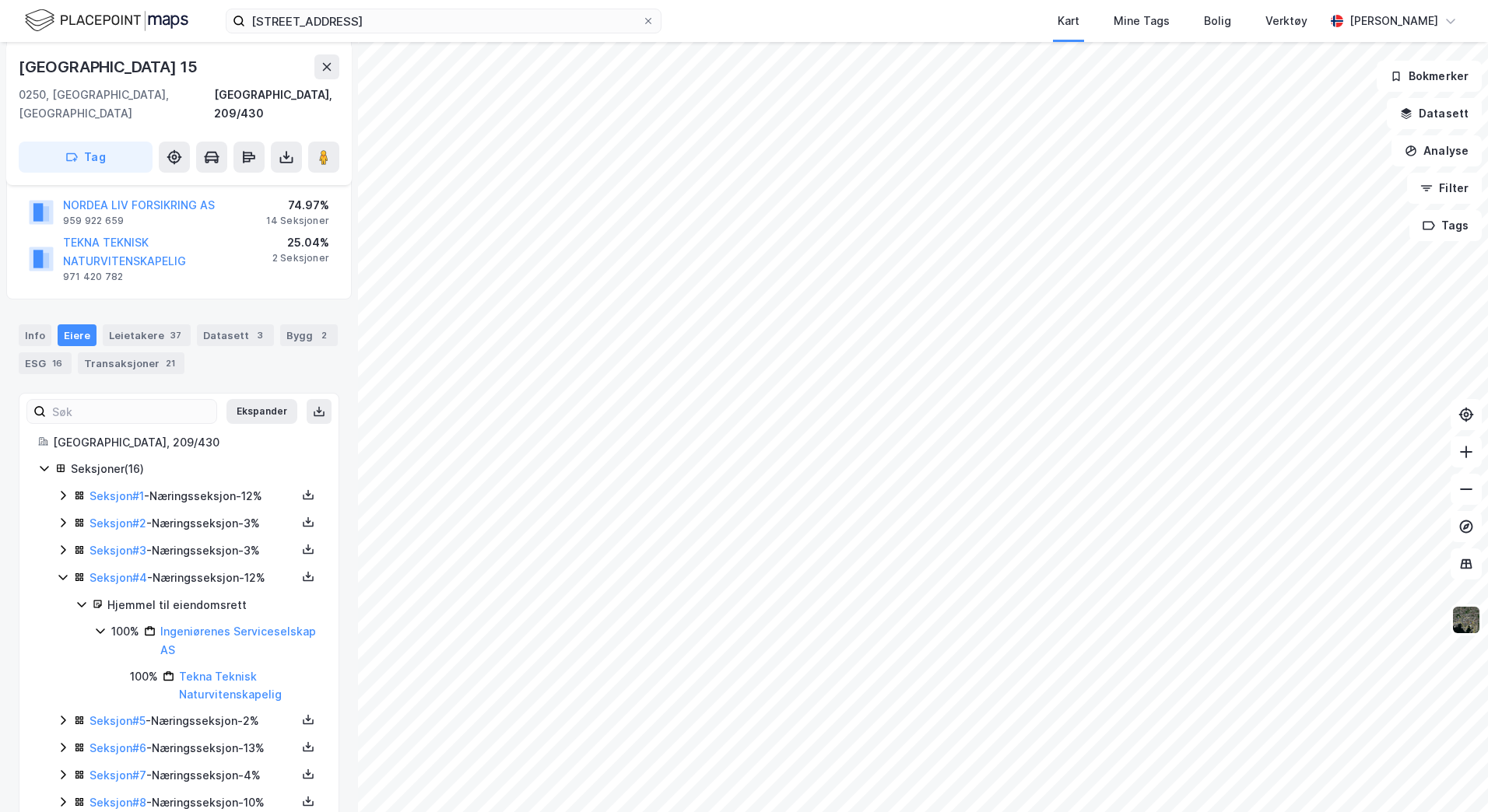
click at [81, 599] on icon at bounding box center [81, 605] width 13 height 13
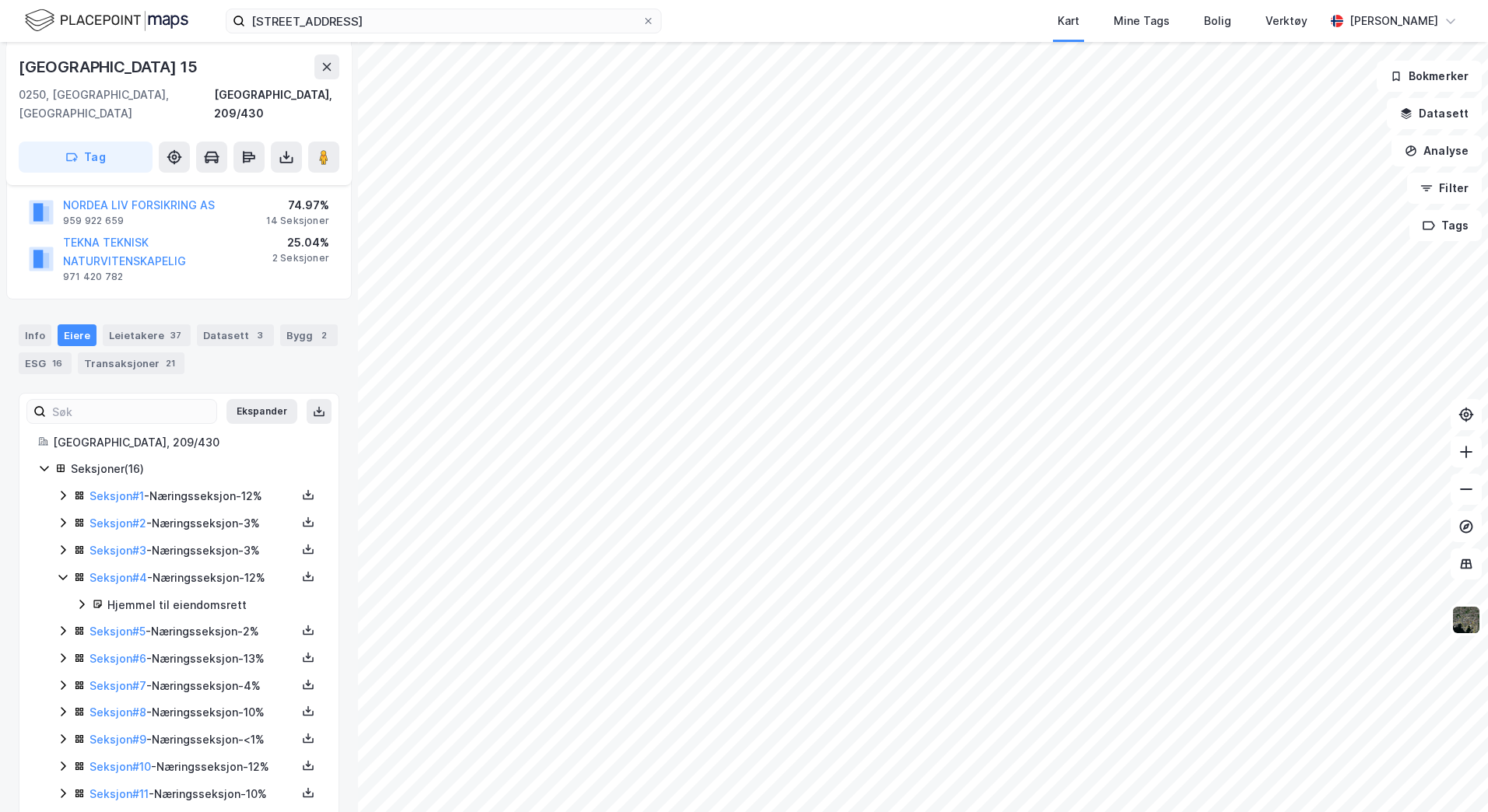
click at [59, 544] on icon at bounding box center [63, 550] width 13 height 13
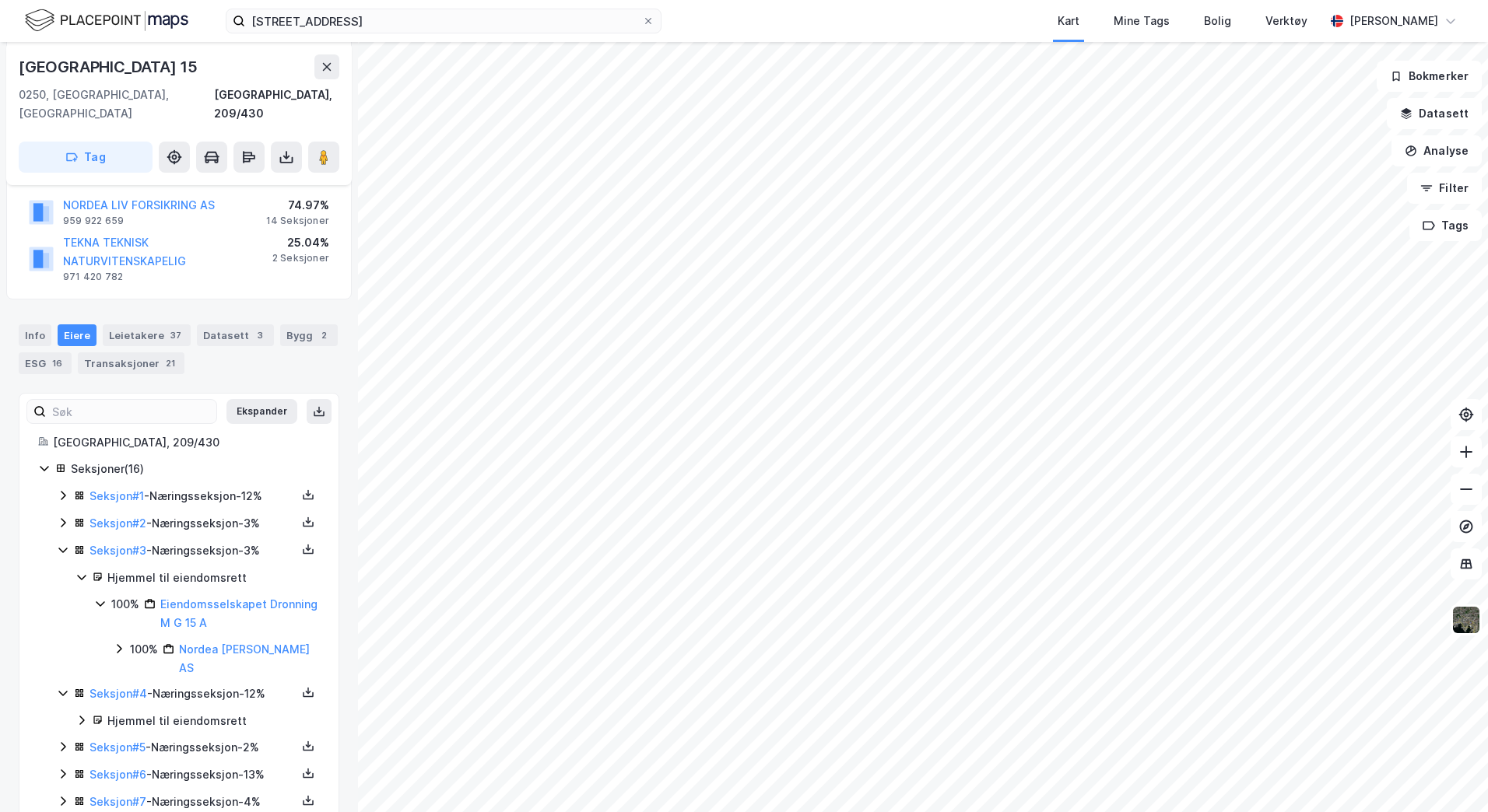
click at [65, 544] on icon at bounding box center [63, 550] width 13 height 13
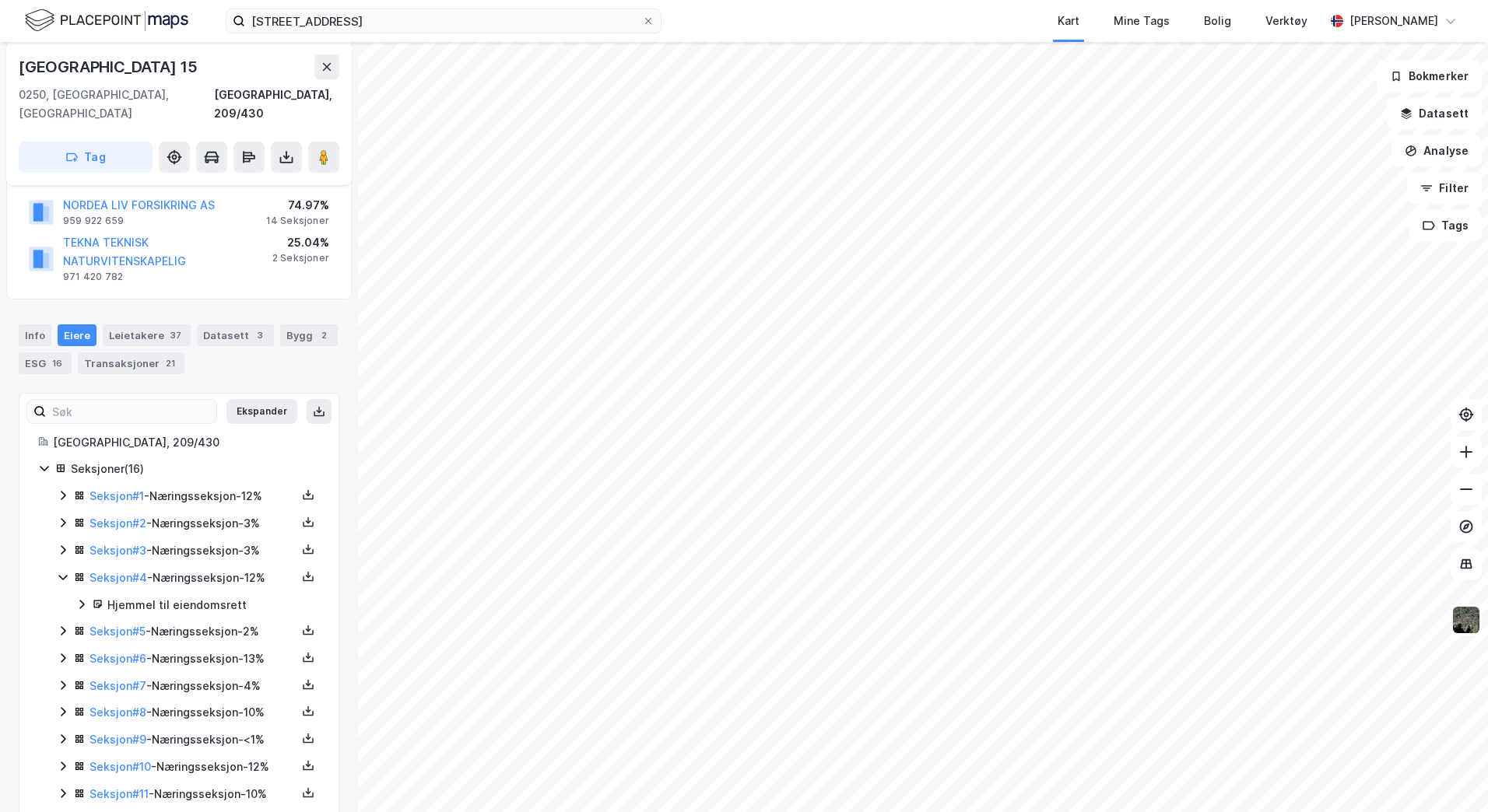
click at [59, 571] on icon at bounding box center [63, 577] width 13 height 13
click at [60, 599] on icon at bounding box center [63, 605] width 13 height 13
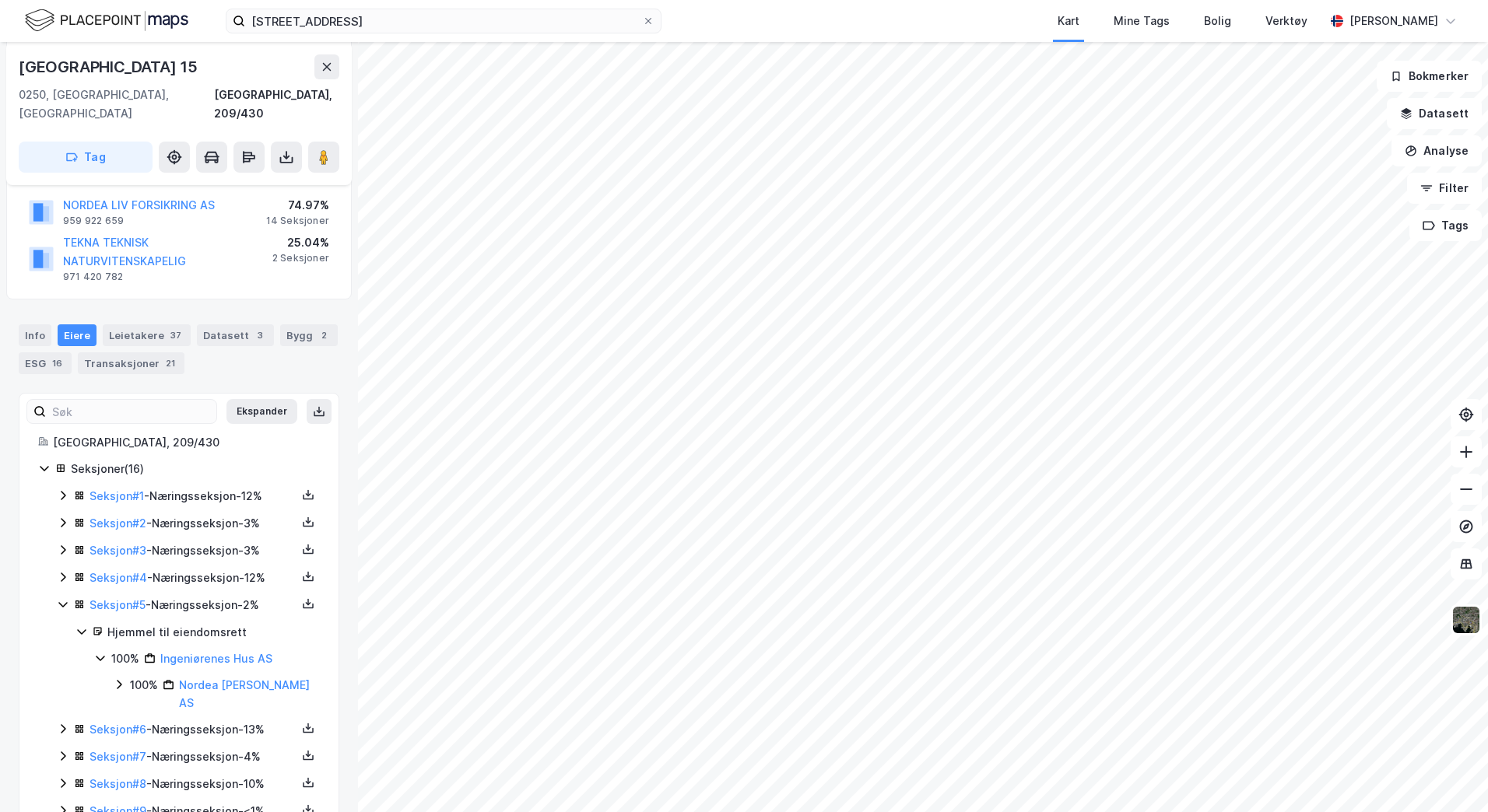
click at [63, 599] on icon at bounding box center [63, 605] width 13 height 13
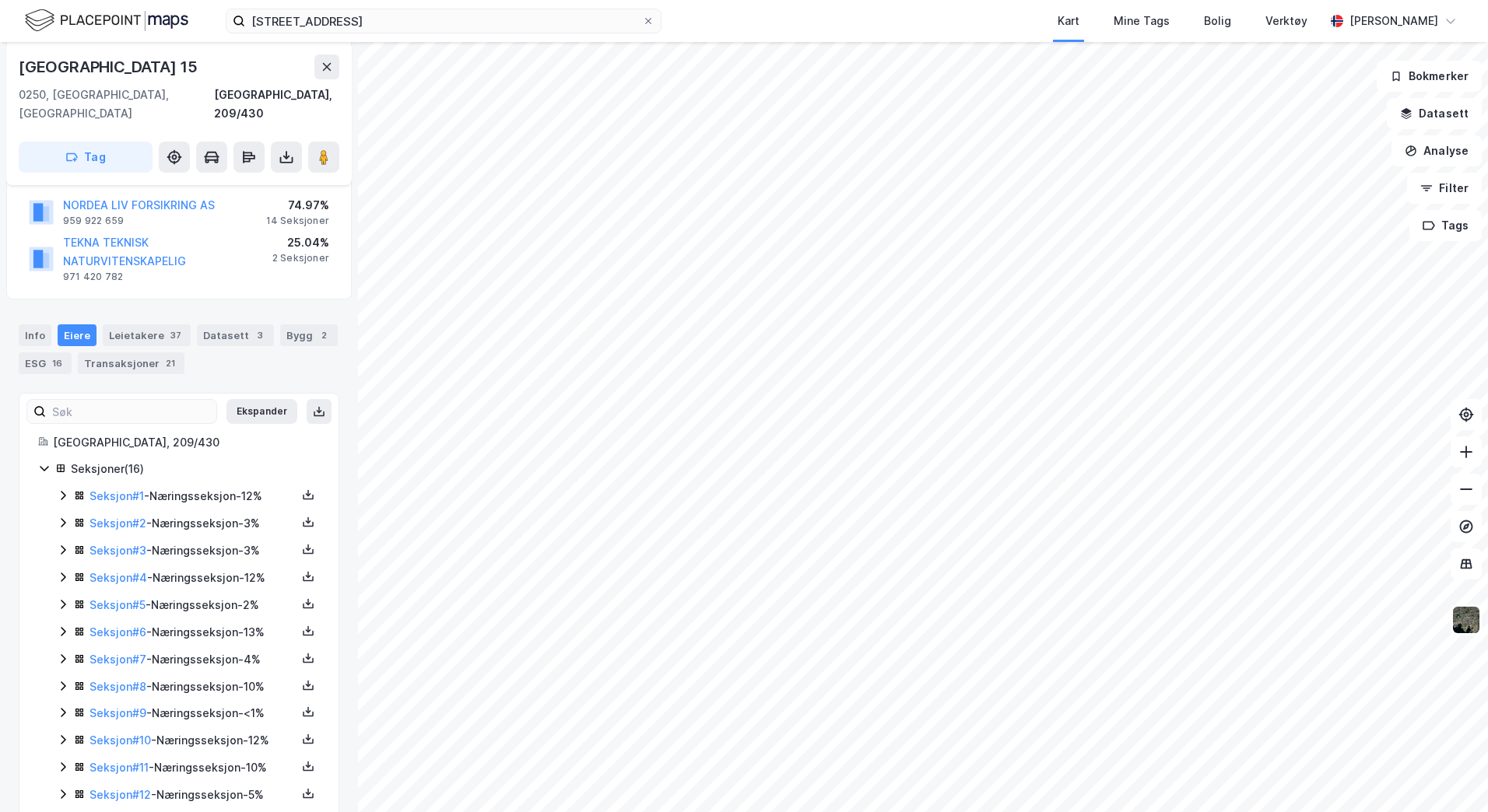
click at [63, 627] on icon at bounding box center [63, 632] width 4 height 9
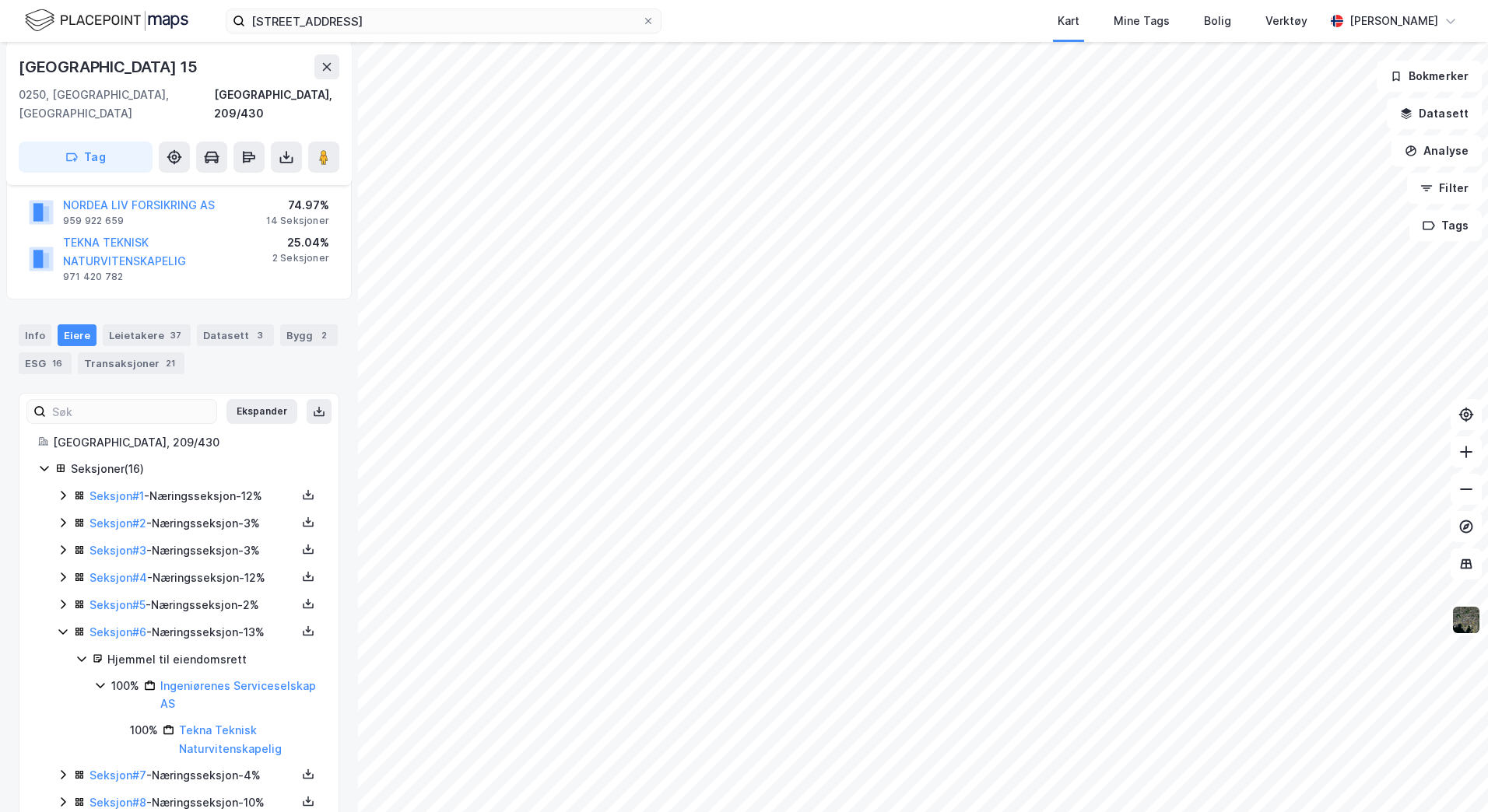
click at [63, 630] on icon at bounding box center [63, 632] width 9 height 5
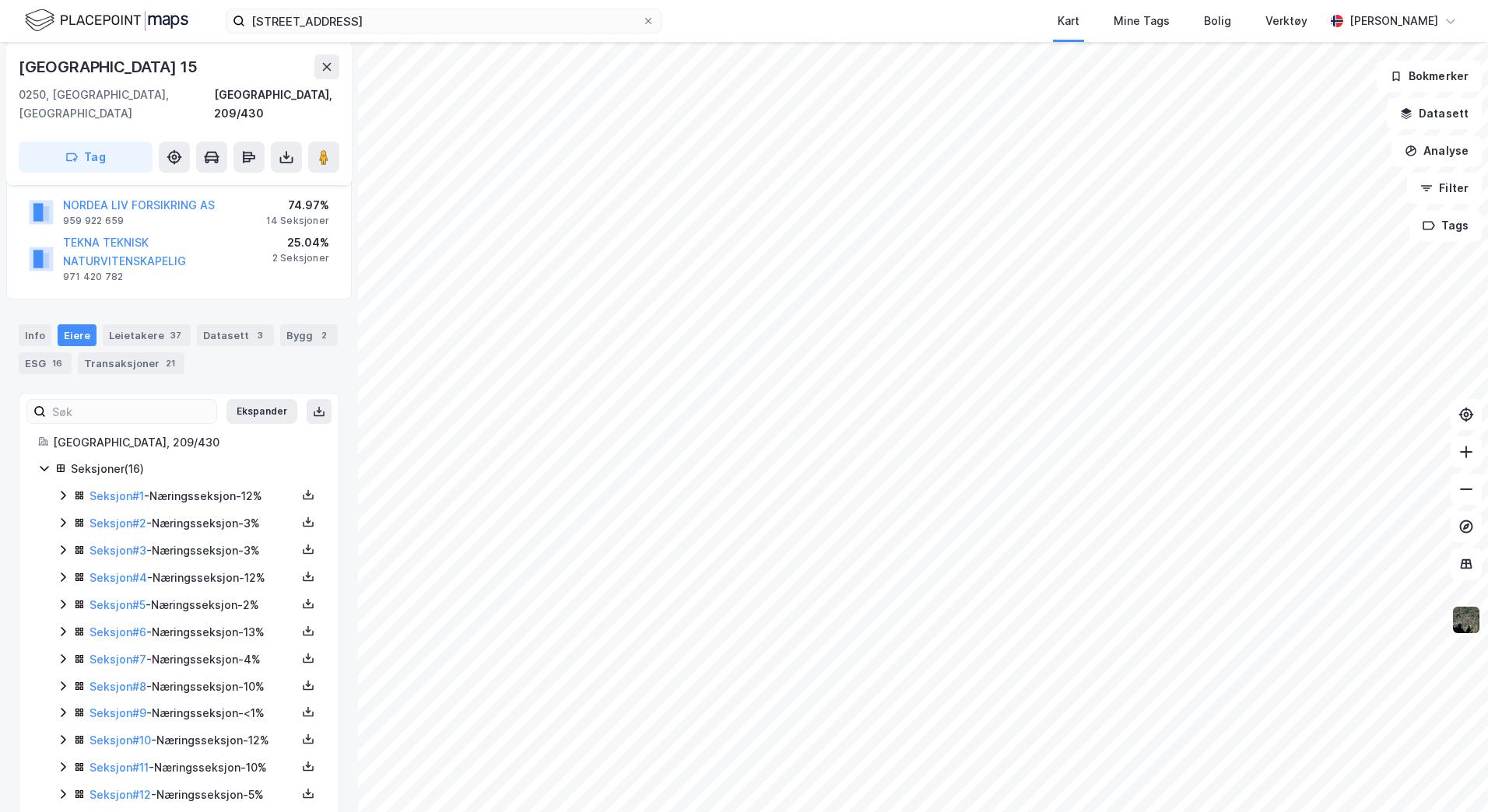
scroll to position [281, 0]
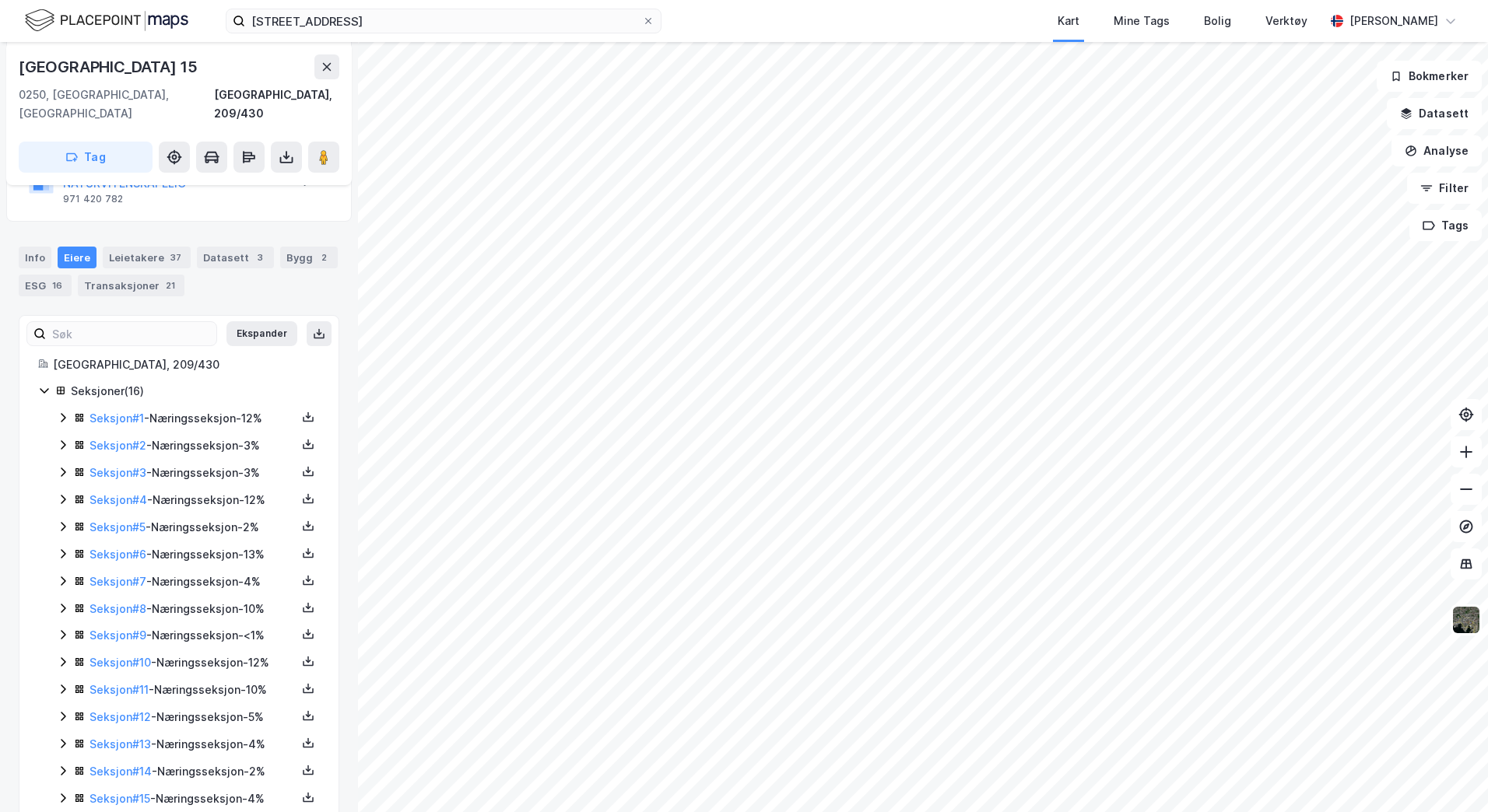
click at [63, 575] on icon at bounding box center [63, 582] width 13 height 13
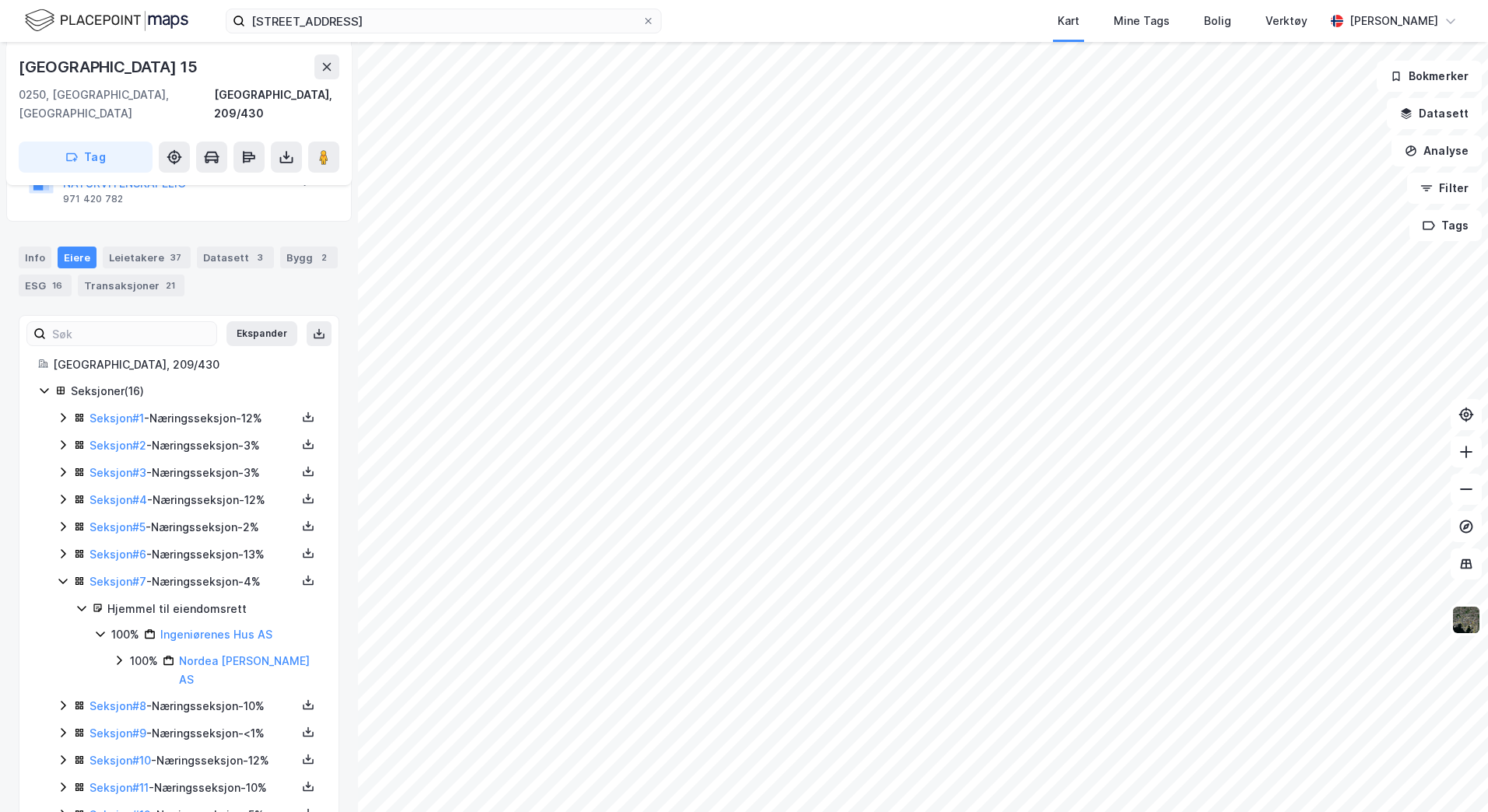
click at [63, 575] on icon at bounding box center [63, 582] width 13 height 13
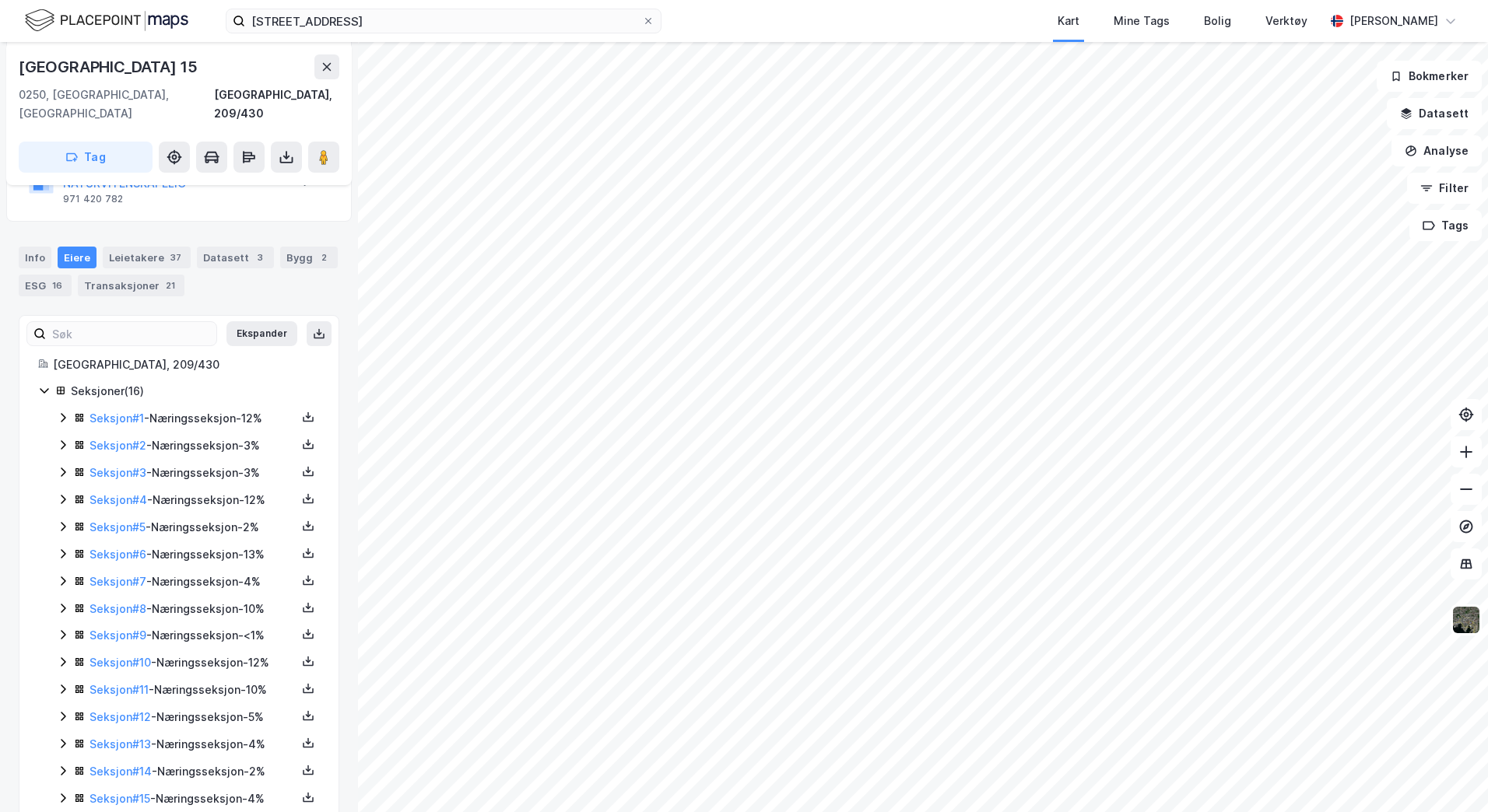
click at [61, 599] on div "Seksjon # 8 - Næringsseksjon - 10%" at bounding box center [189, 609] width 263 height 20
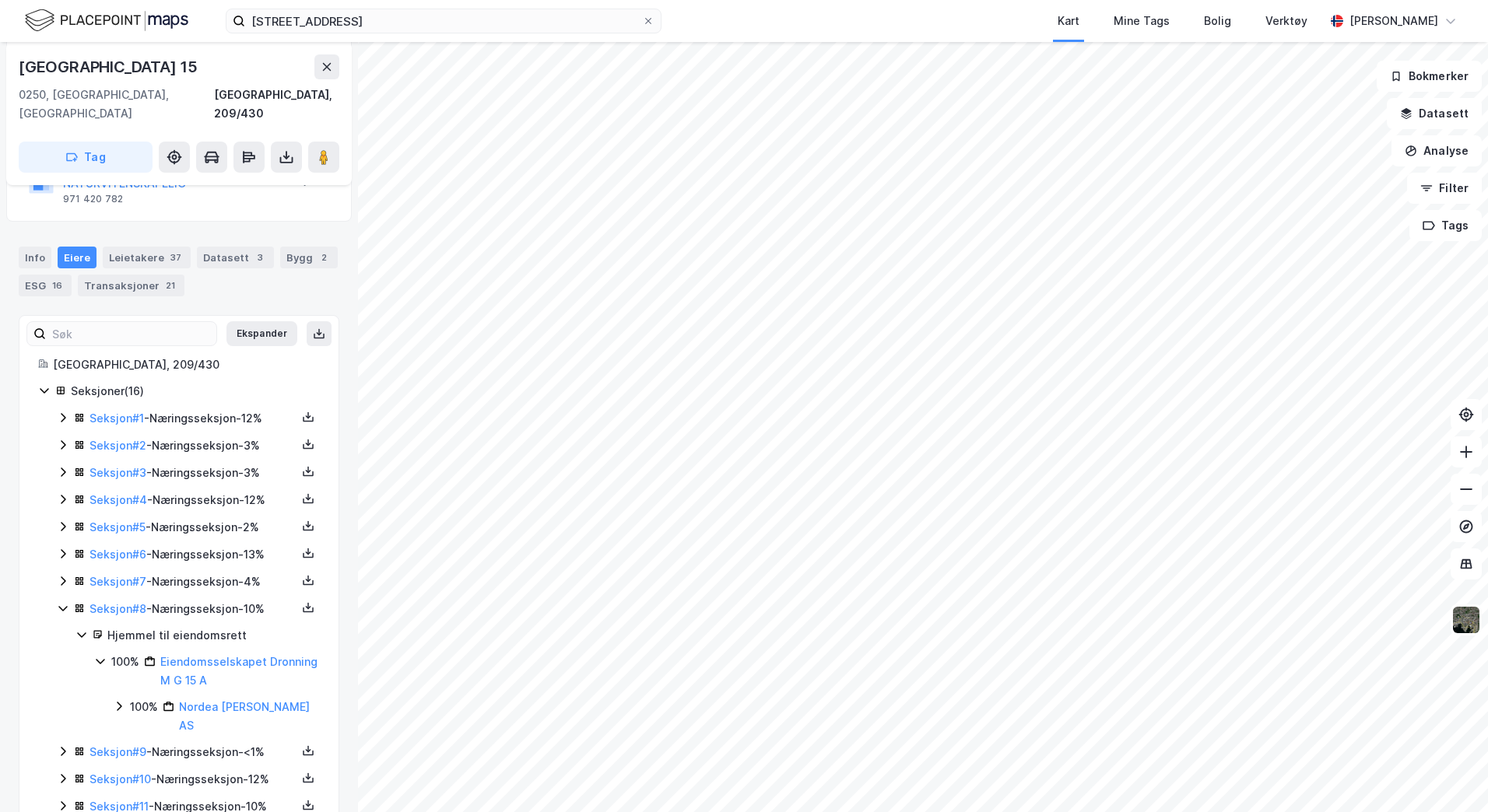
click at [62, 602] on icon at bounding box center [63, 608] width 13 height 13
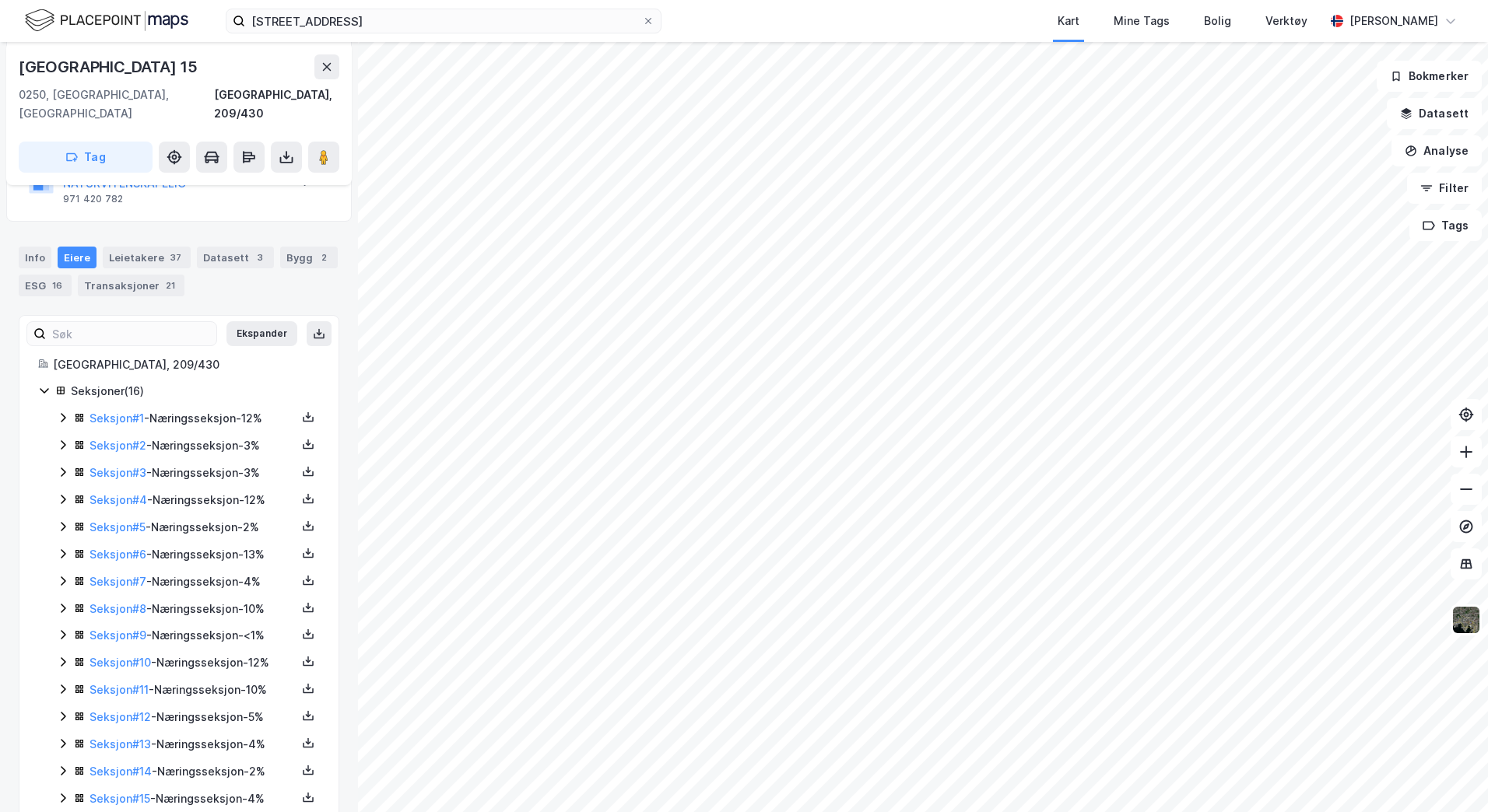
click at [62, 629] on icon at bounding box center [63, 635] width 13 height 13
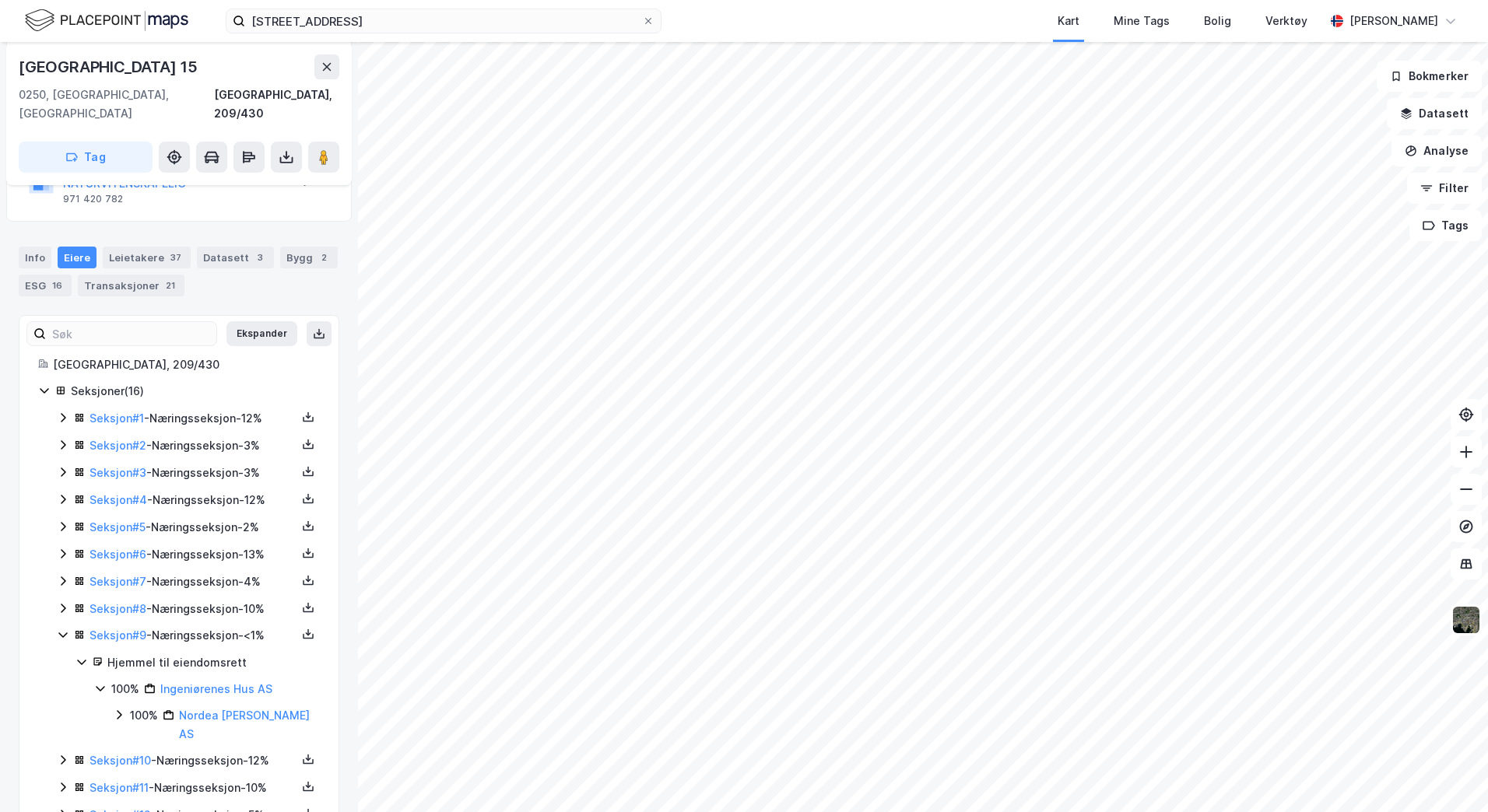
click at [62, 633] on icon at bounding box center [63, 636] width 9 height 5
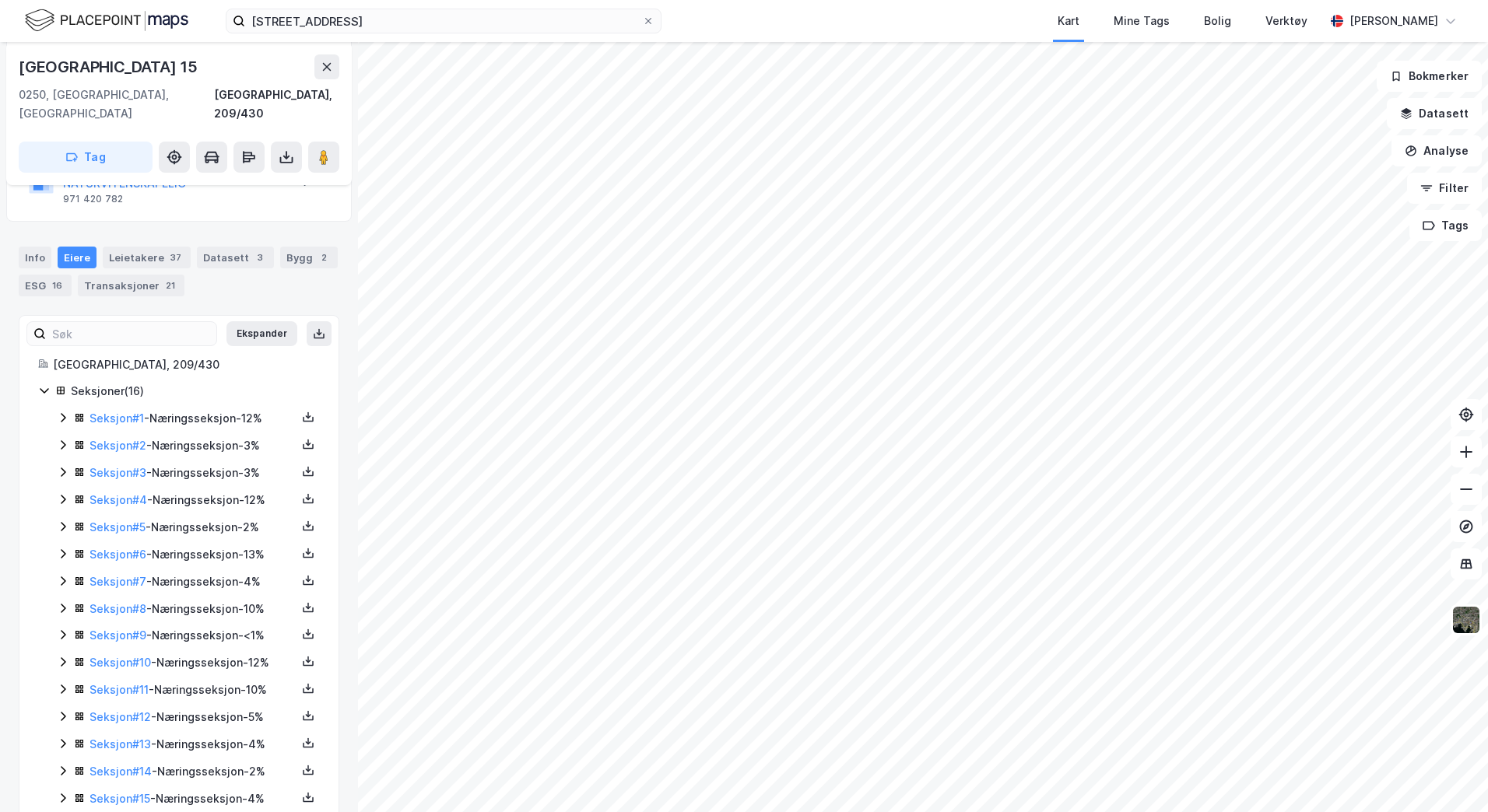
click at [64, 656] on icon at bounding box center [63, 662] width 13 height 13
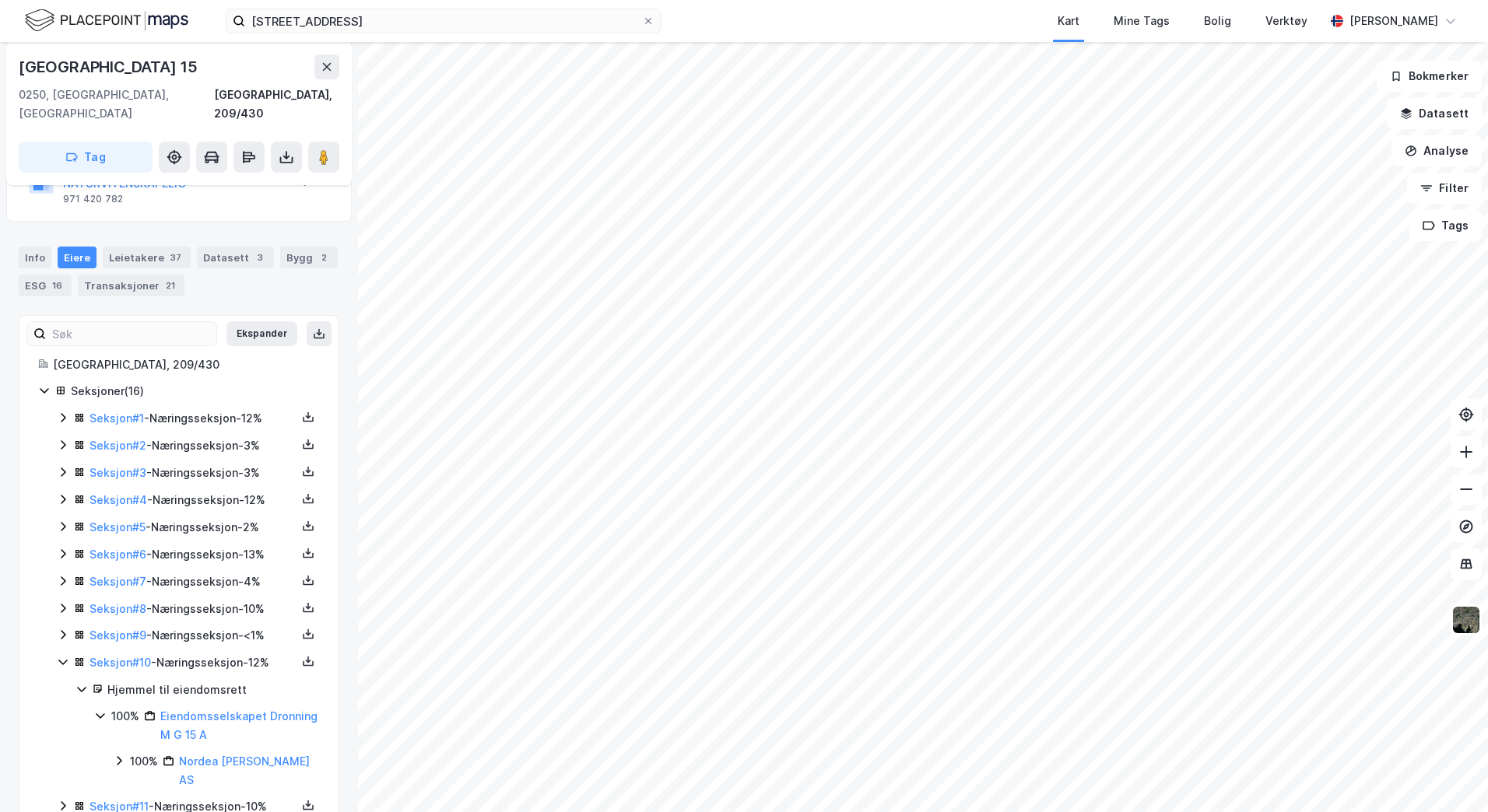
click at [64, 656] on icon at bounding box center [63, 662] width 13 height 13
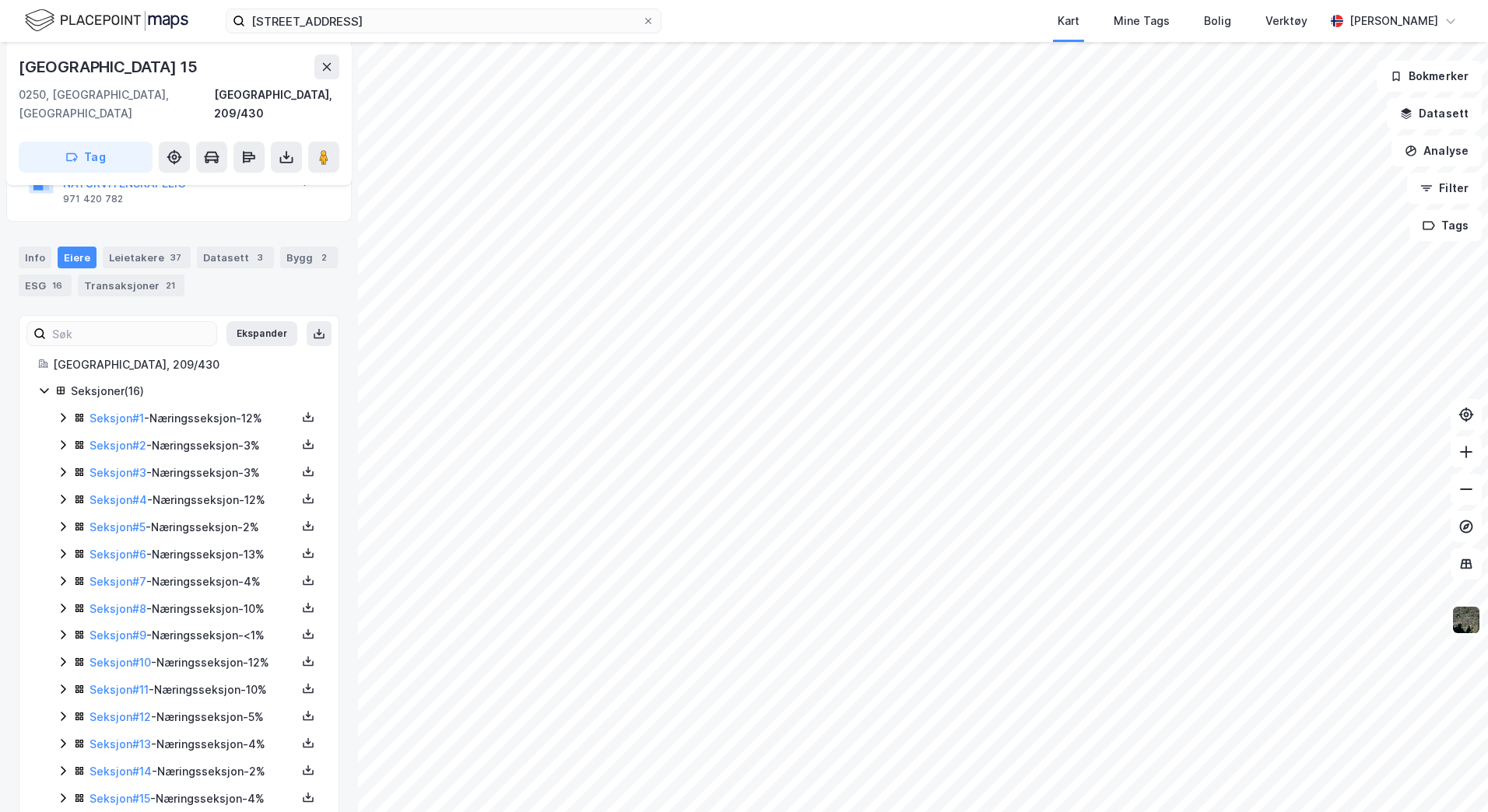
scroll to position [306, 0]
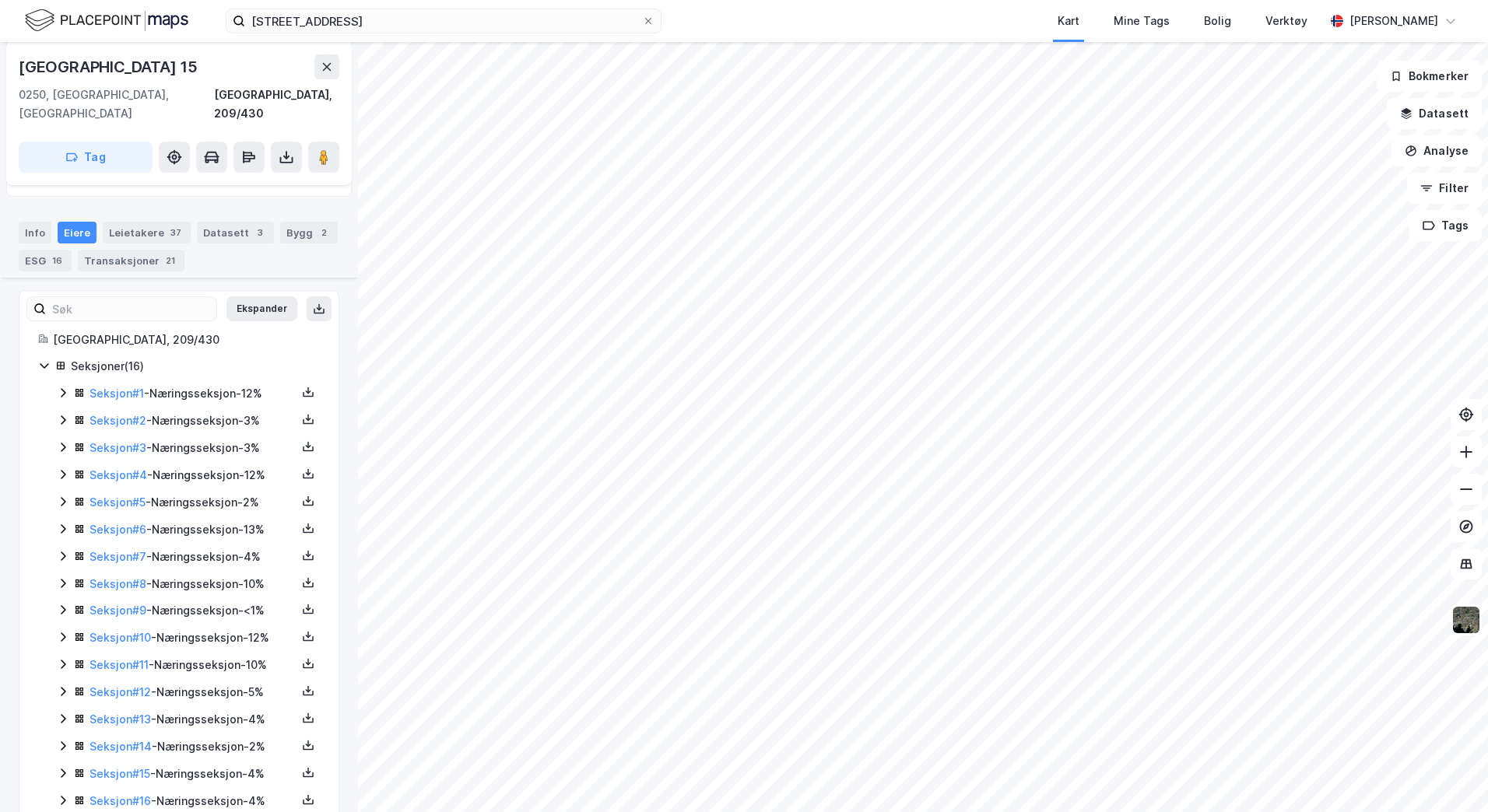
click at [57, 658] on icon at bounding box center [63, 665] width 13 height 13
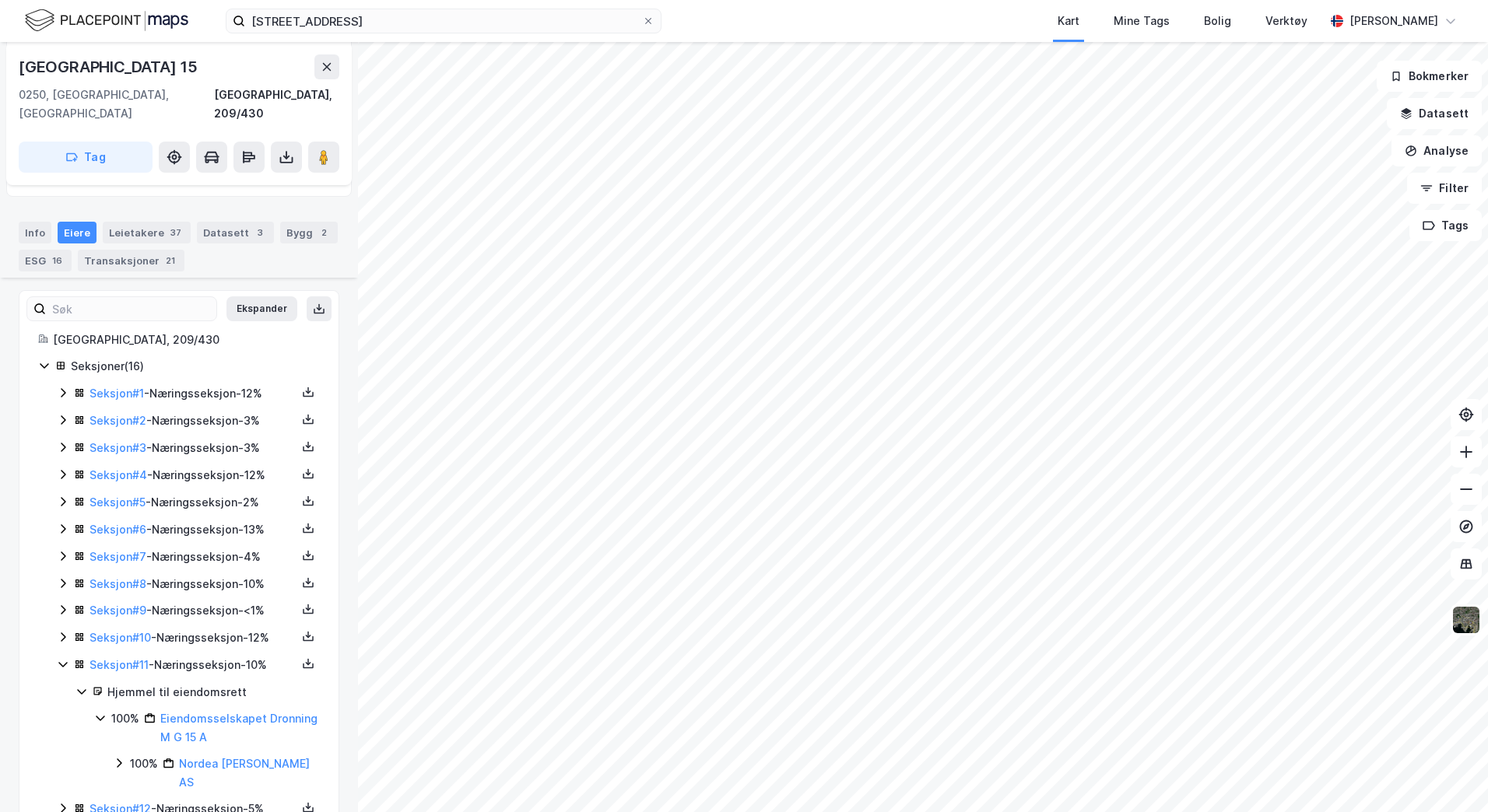
click at [57, 658] on icon at bounding box center [63, 665] width 13 height 13
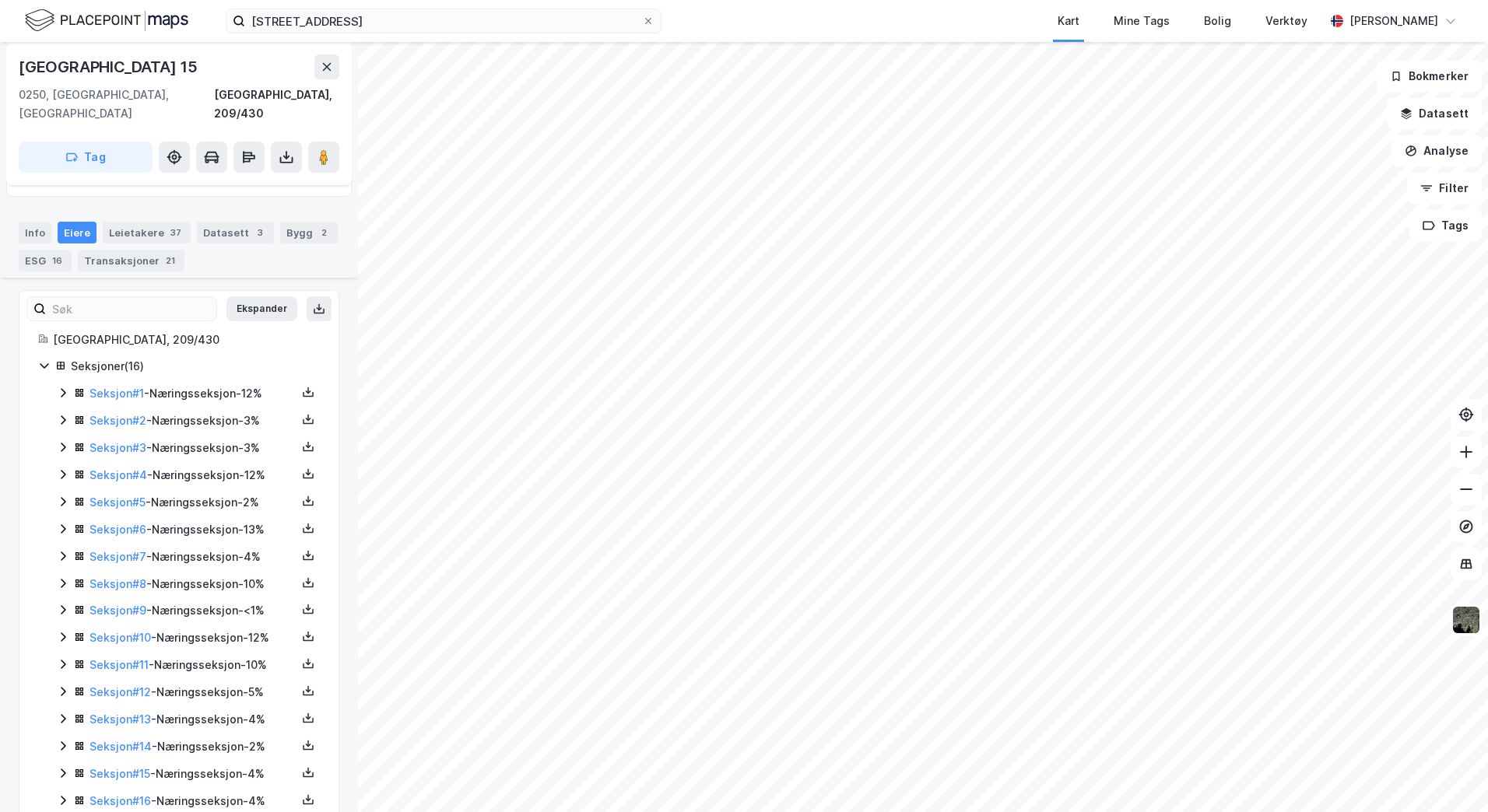
click at [57, 685] on icon at bounding box center [63, 691] width 13 height 13
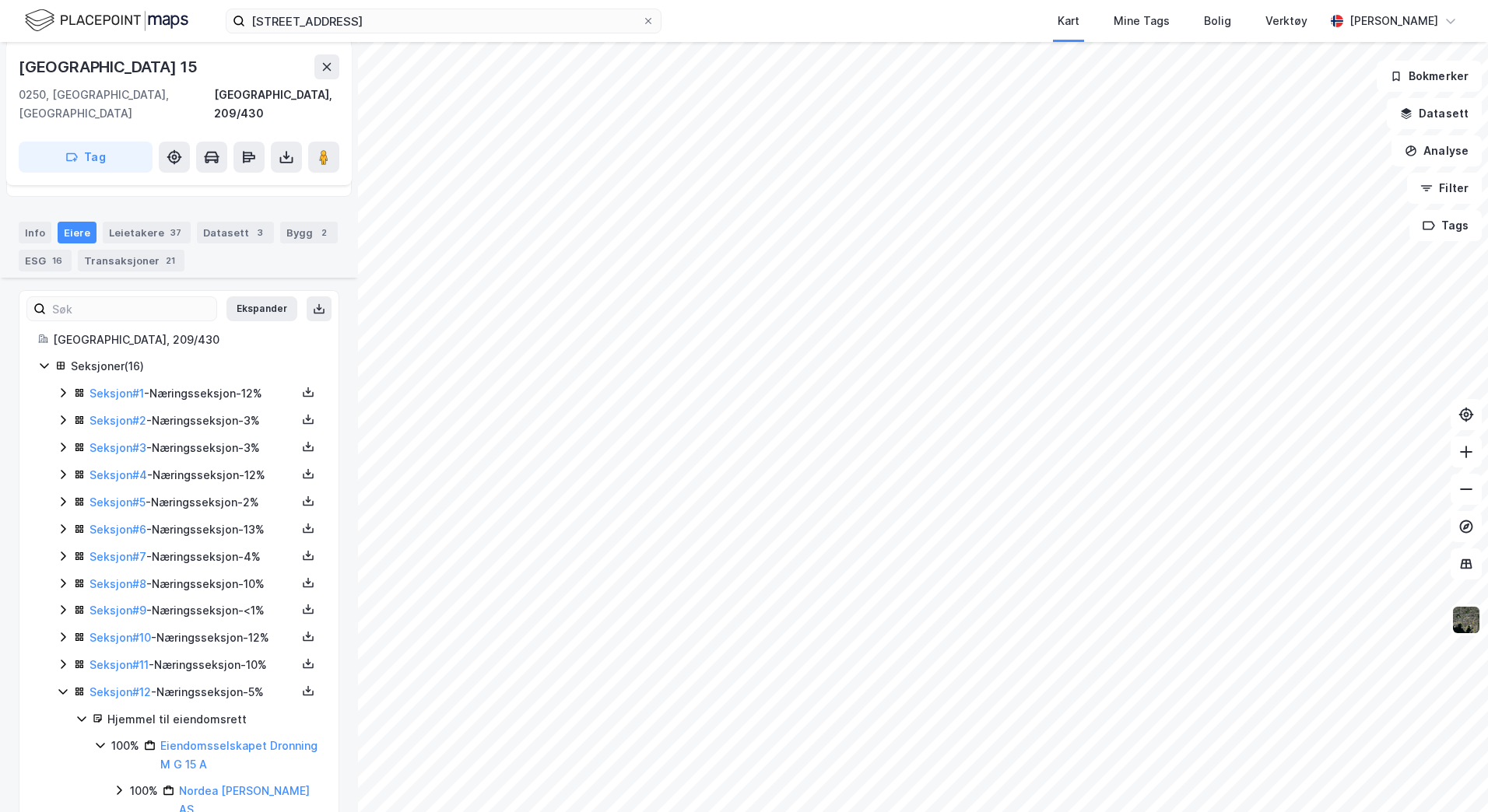
click at [57, 685] on icon at bounding box center [63, 691] width 13 height 13
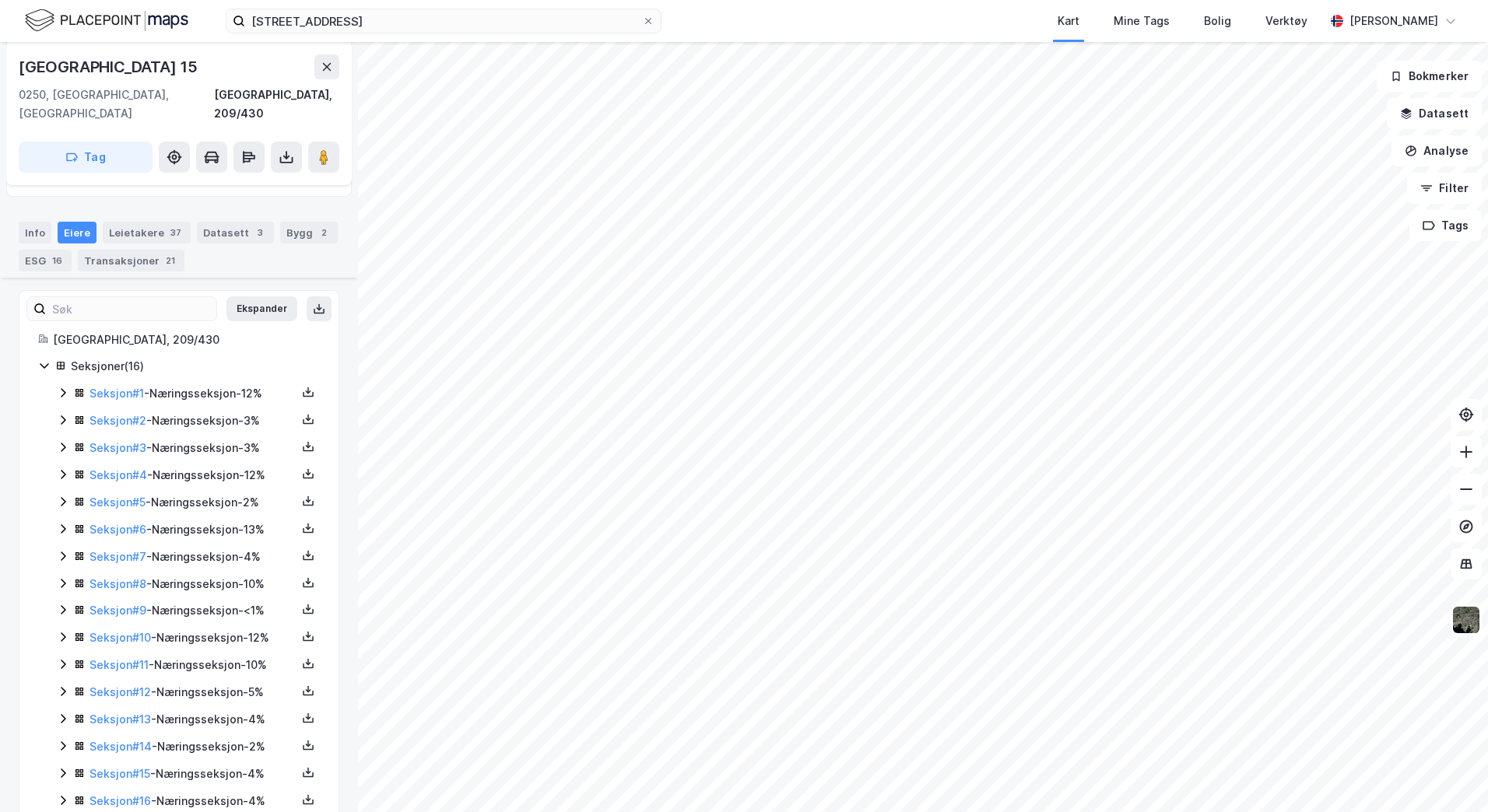
click at [59, 713] on icon at bounding box center [63, 719] width 13 height 13
click at [62, 713] on icon at bounding box center [63, 719] width 13 height 13
click at [62, 741] on icon at bounding box center [63, 746] width 4 height 9
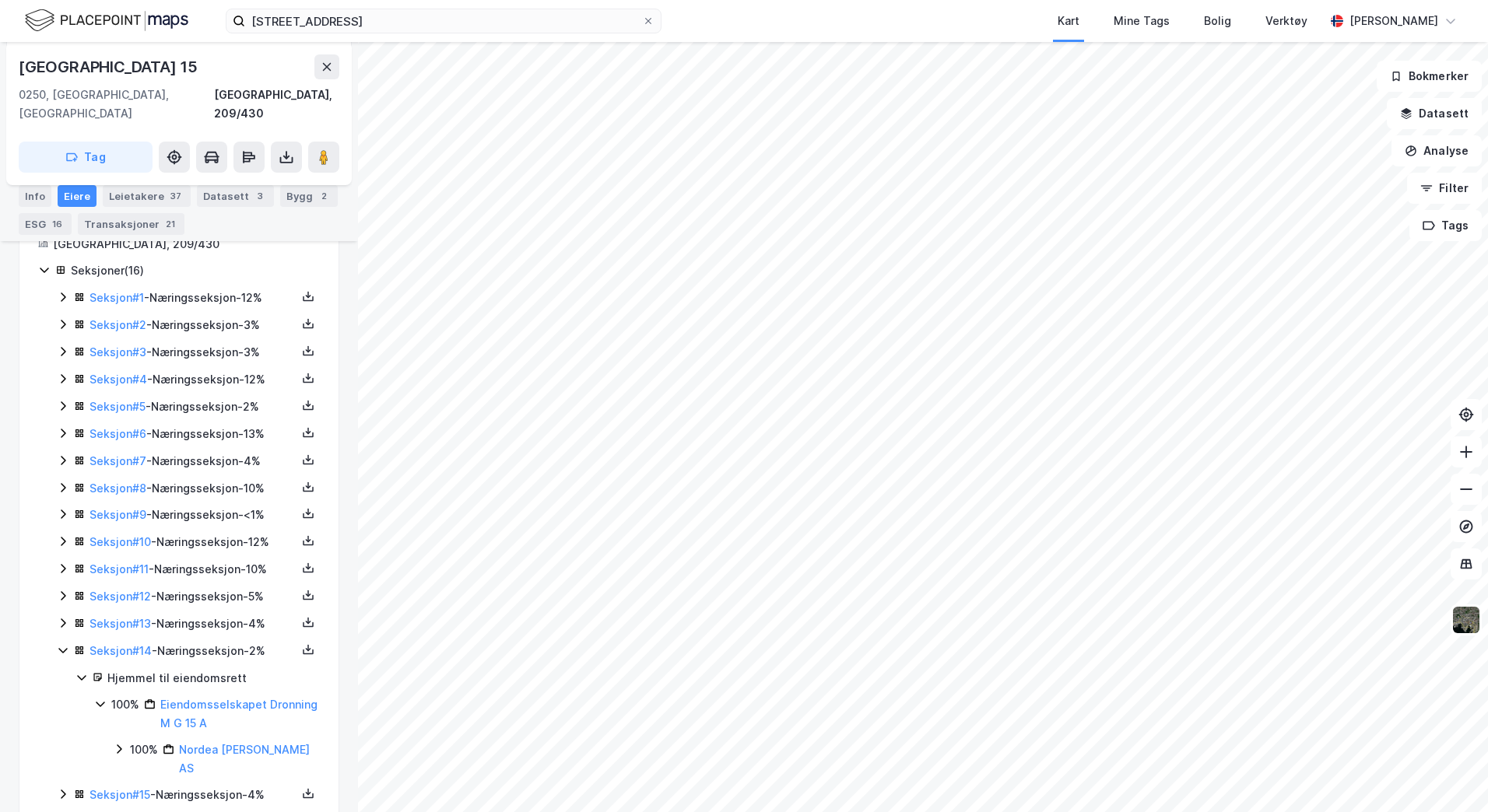
scroll to position [405, 0]
click at [63, 641] on icon at bounding box center [63, 648] width 13 height 13
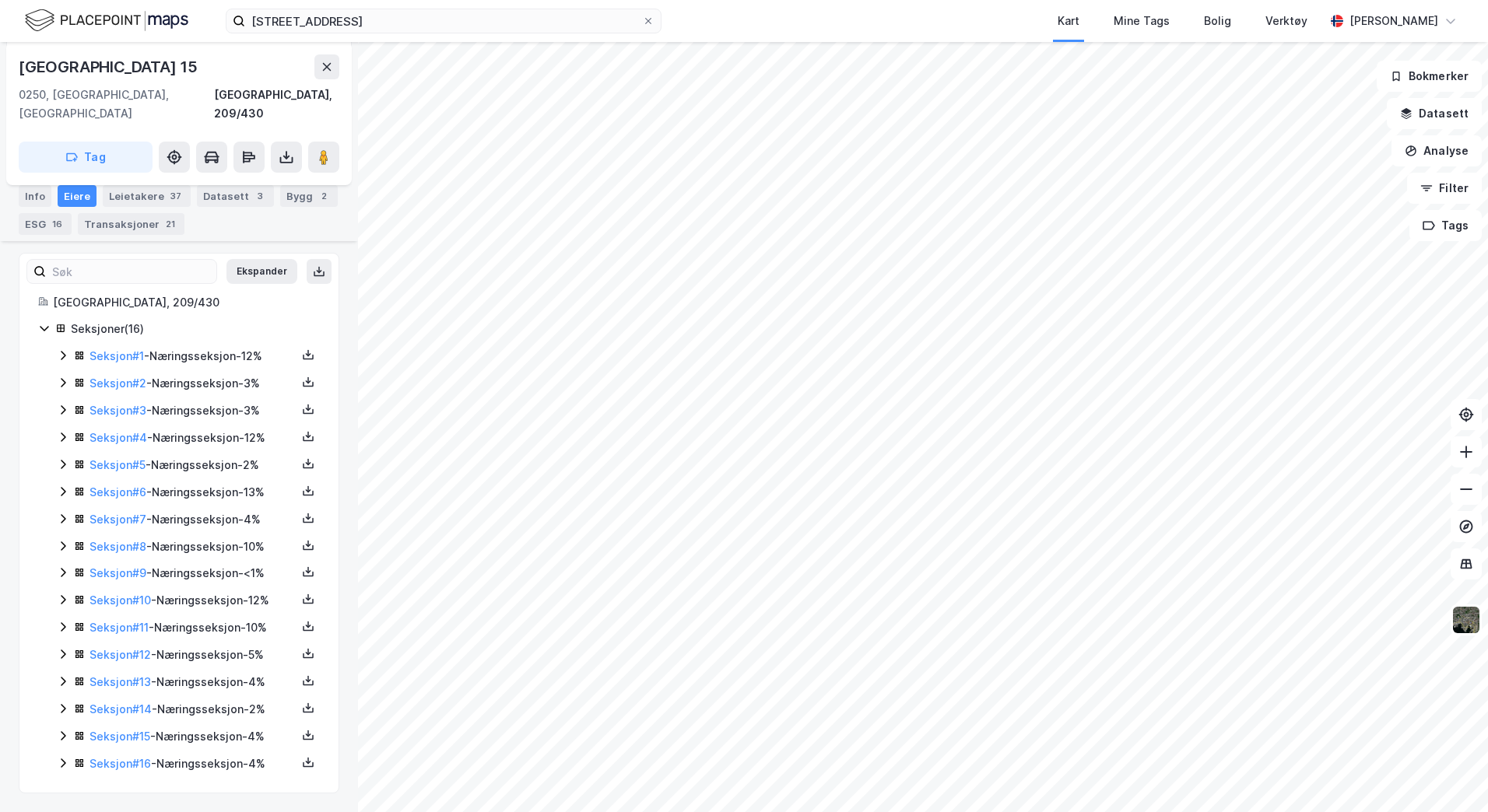
scroll to position [306, 0]
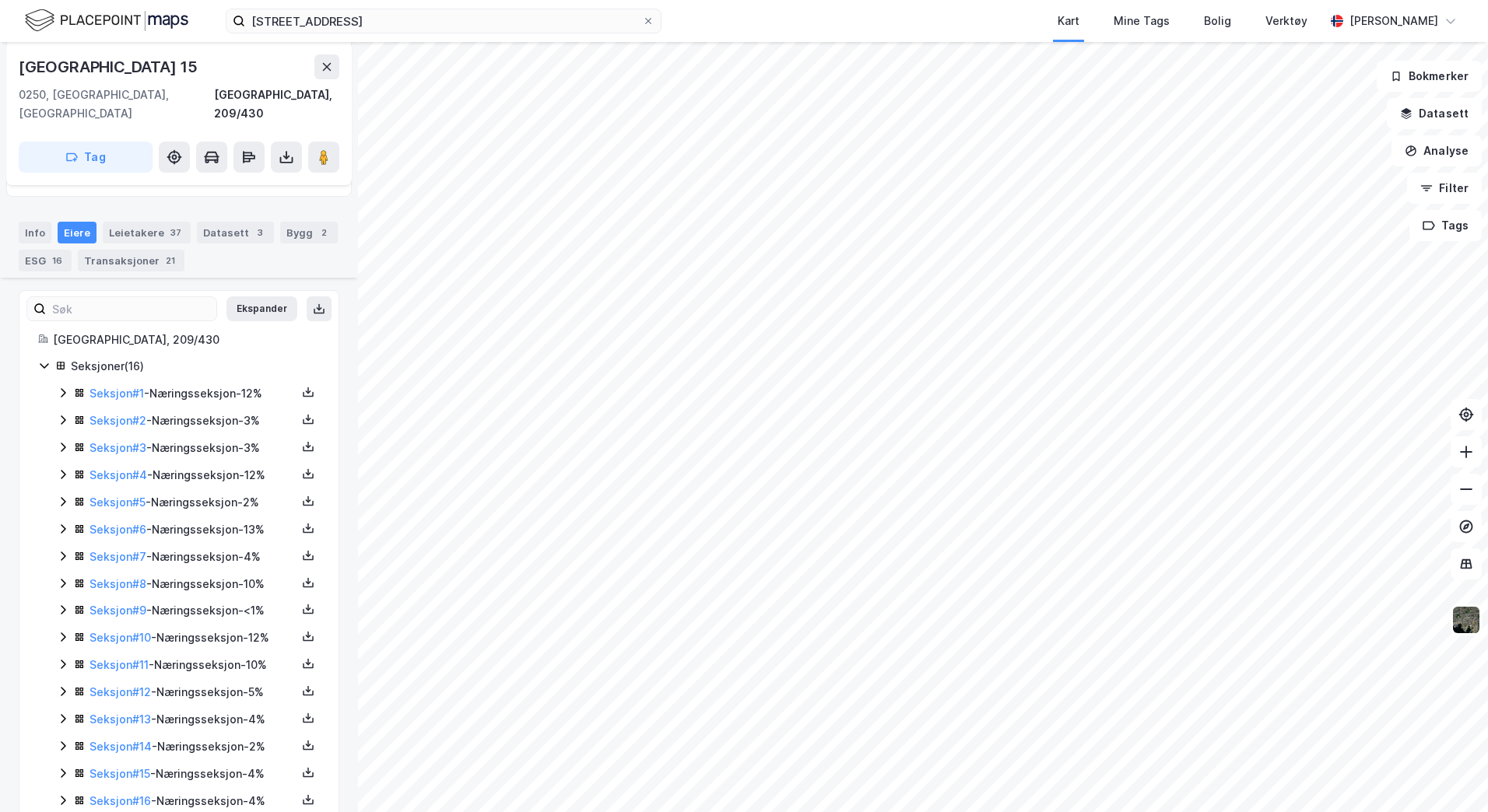
click at [62, 794] on icon at bounding box center [63, 800] width 13 height 13
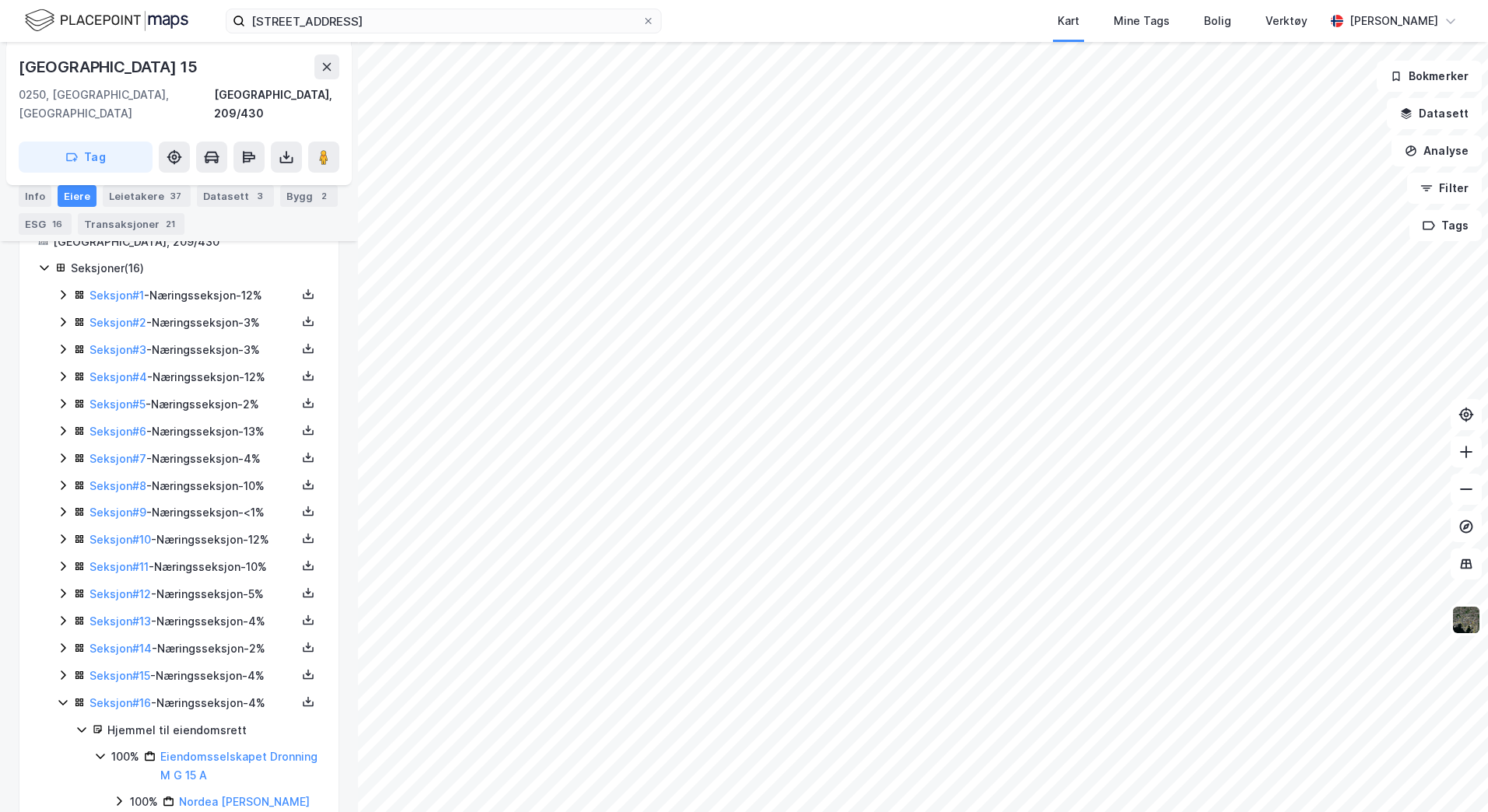
click at [63, 696] on icon at bounding box center [63, 702] width 13 height 13
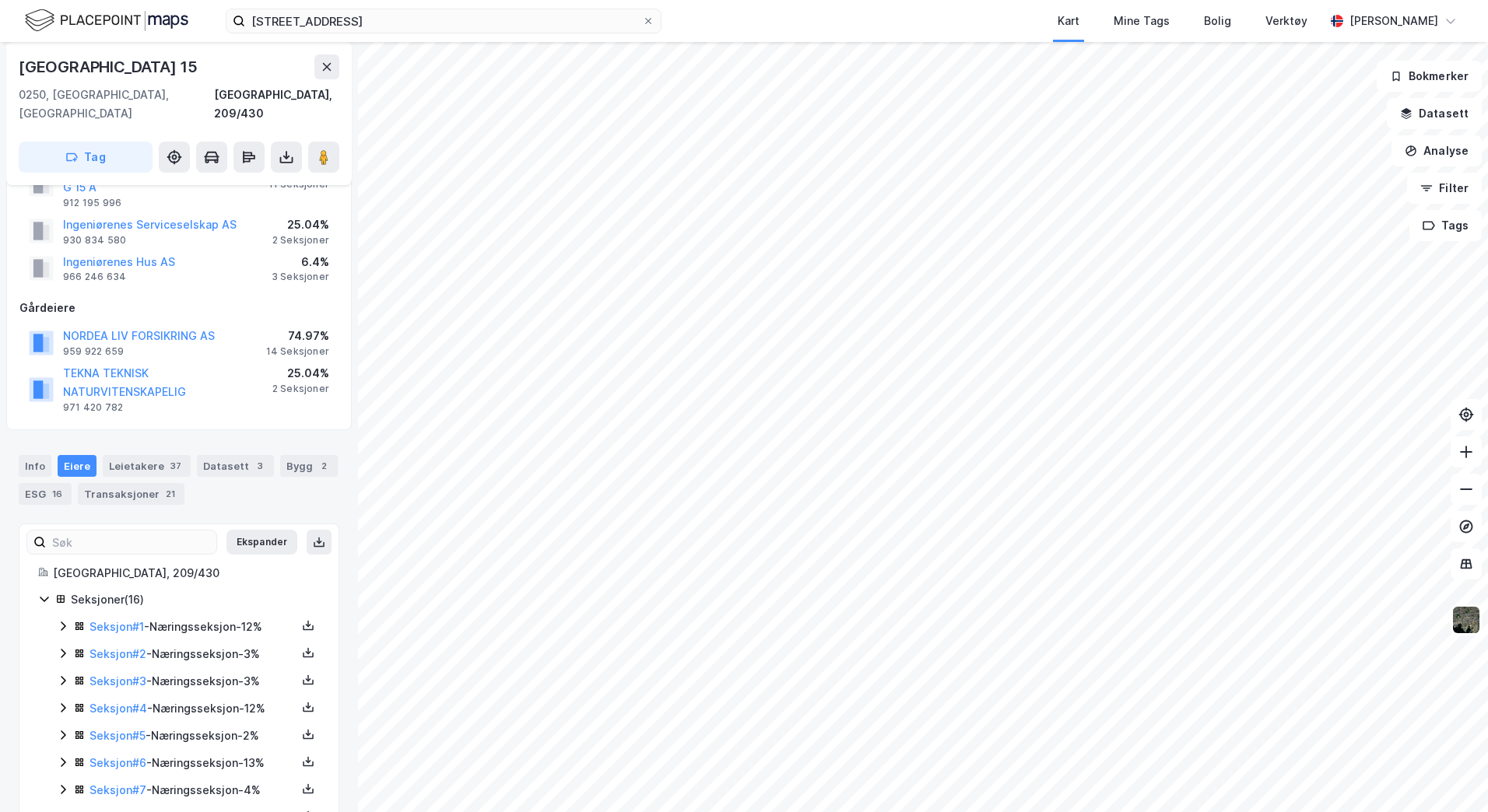
scroll to position [0, 0]
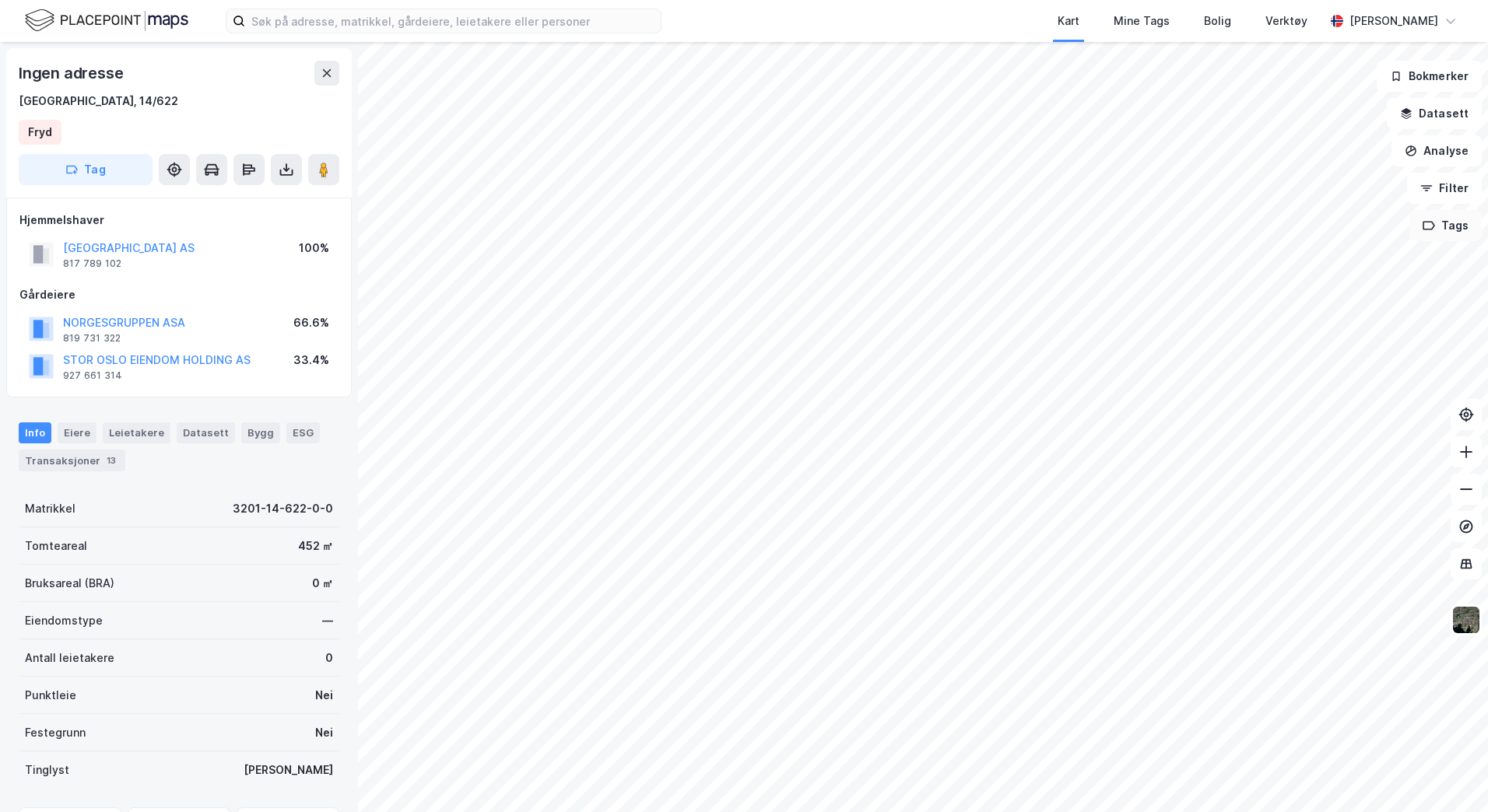
click at [1450, 226] on button "Tags" at bounding box center [1445, 225] width 72 height 31
click at [1373, 291] on div at bounding box center [1368, 294] width 9 height 9
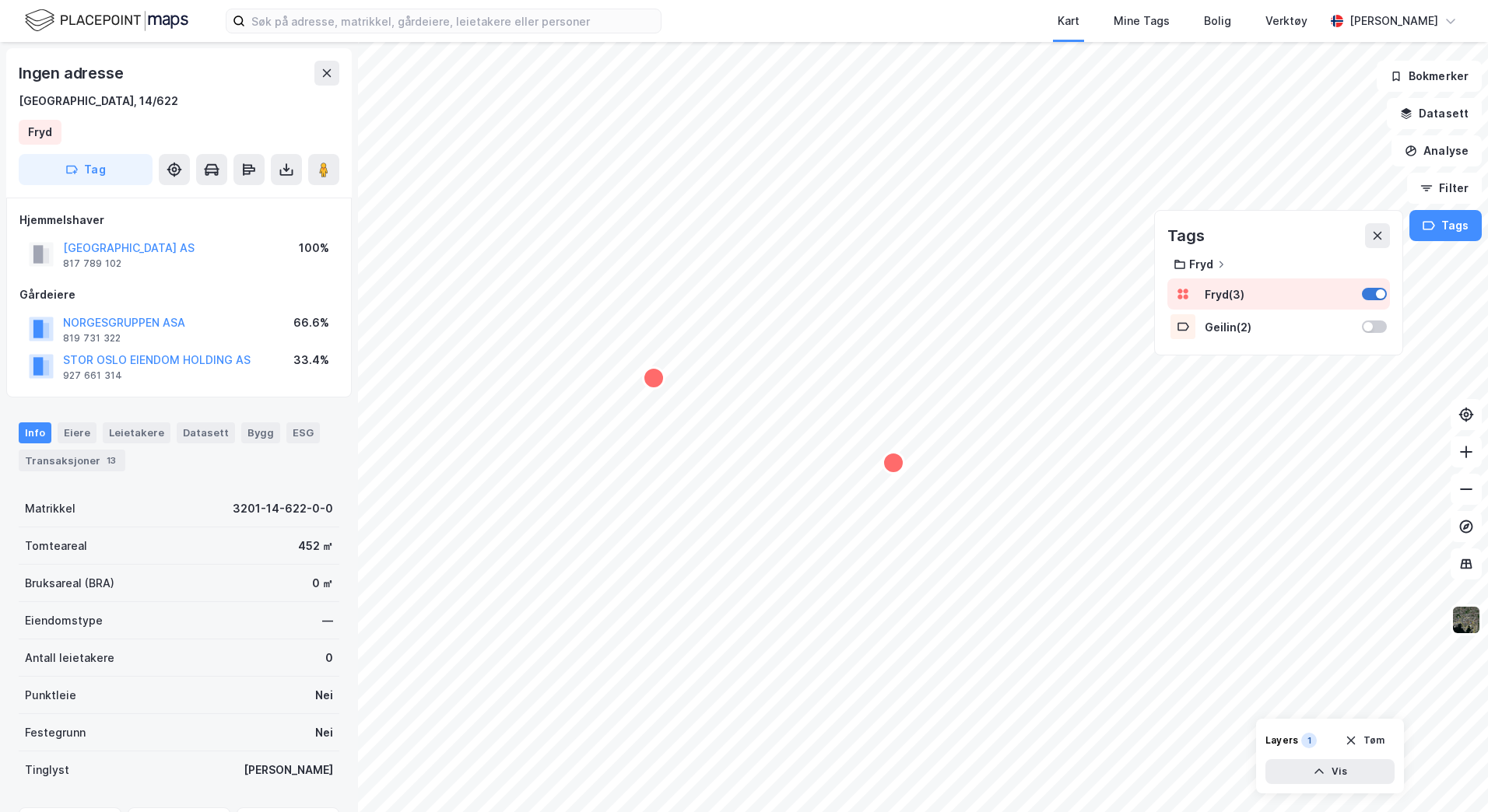
click at [1377, 289] on div at bounding box center [1375, 294] width 25 height 13
